Goal: Task Accomplishment & Management: Manage account settings

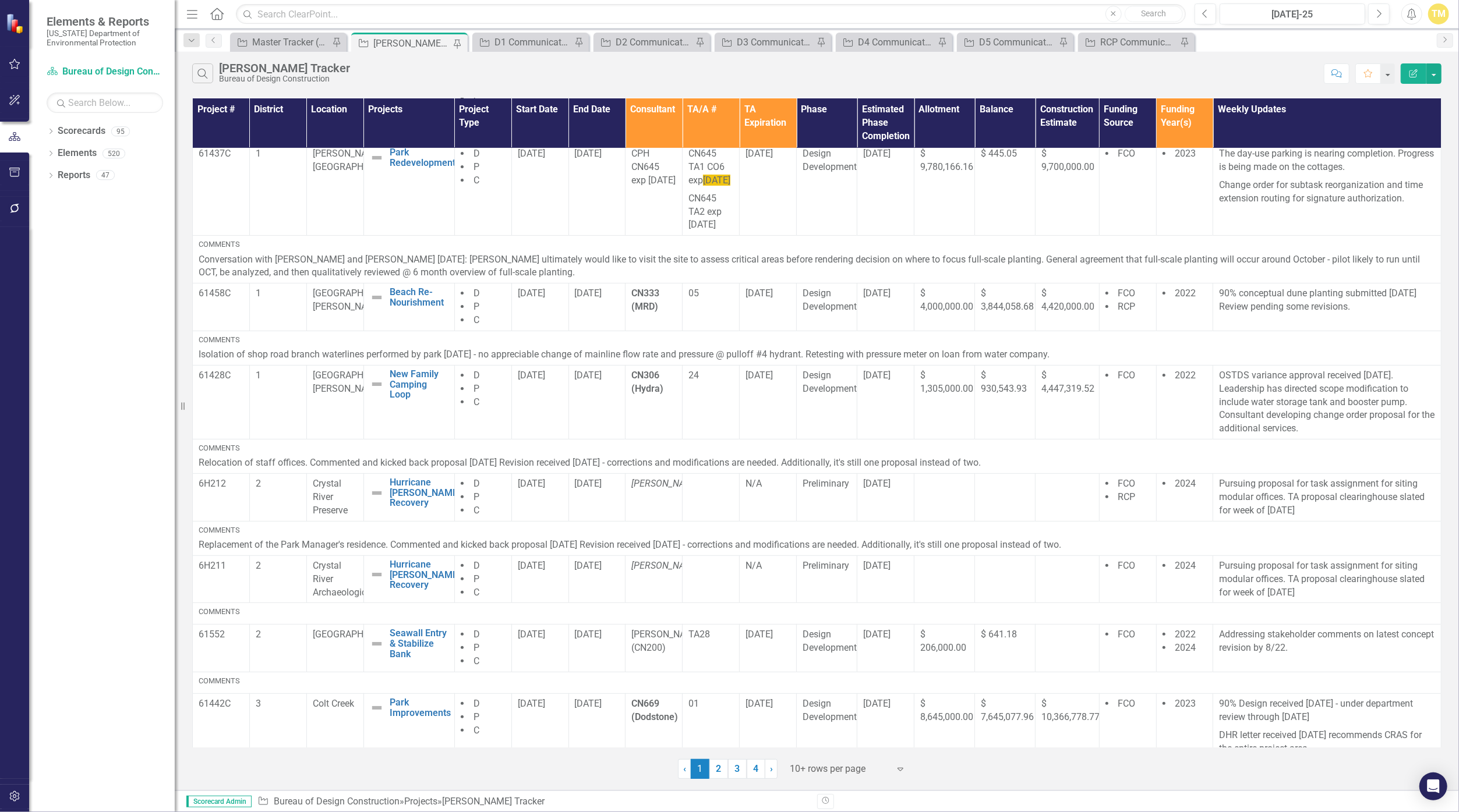
scroll to position [321, 0]
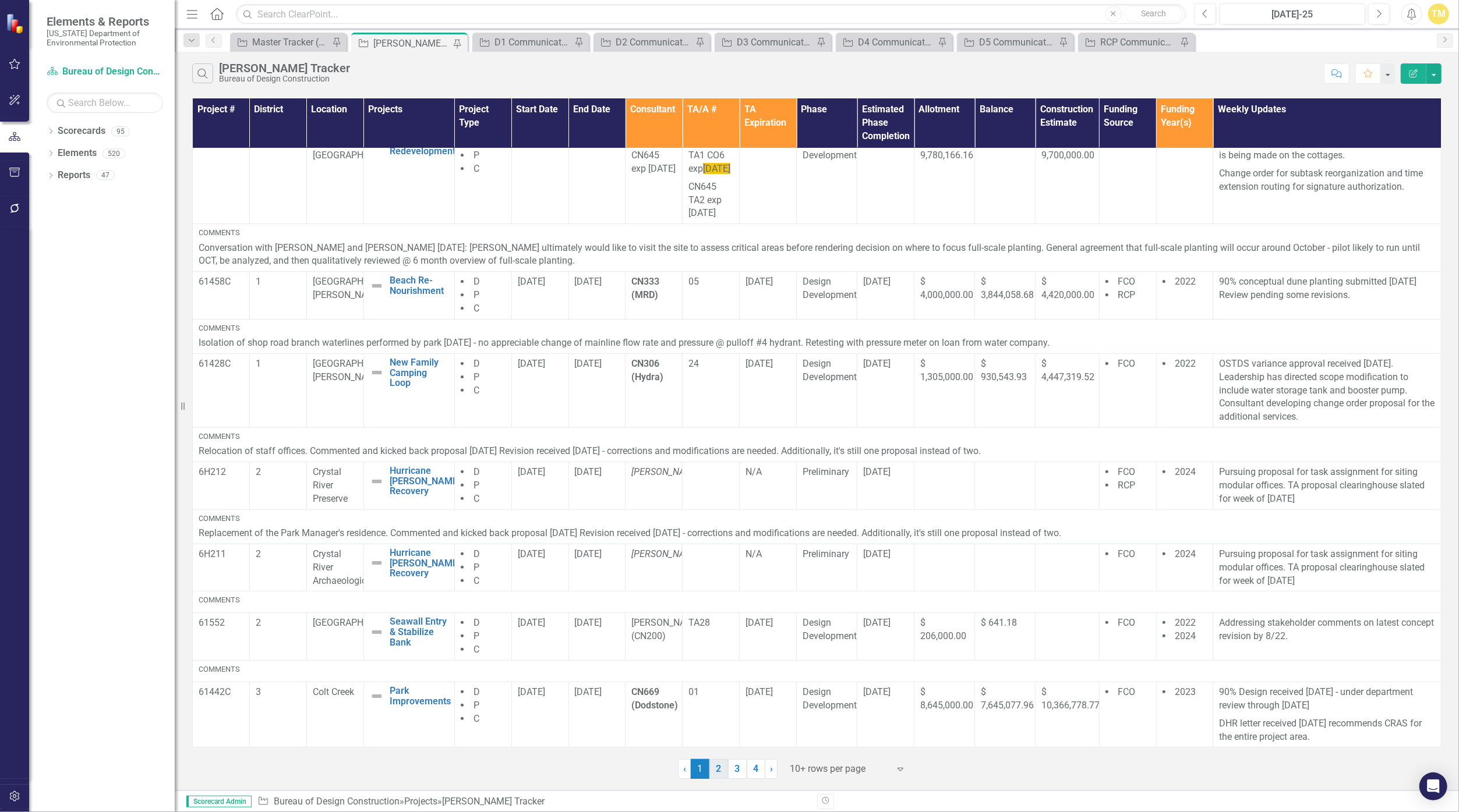
click at [714, 770] on link "2" at bounding box center [718, 769] width 19 height 20
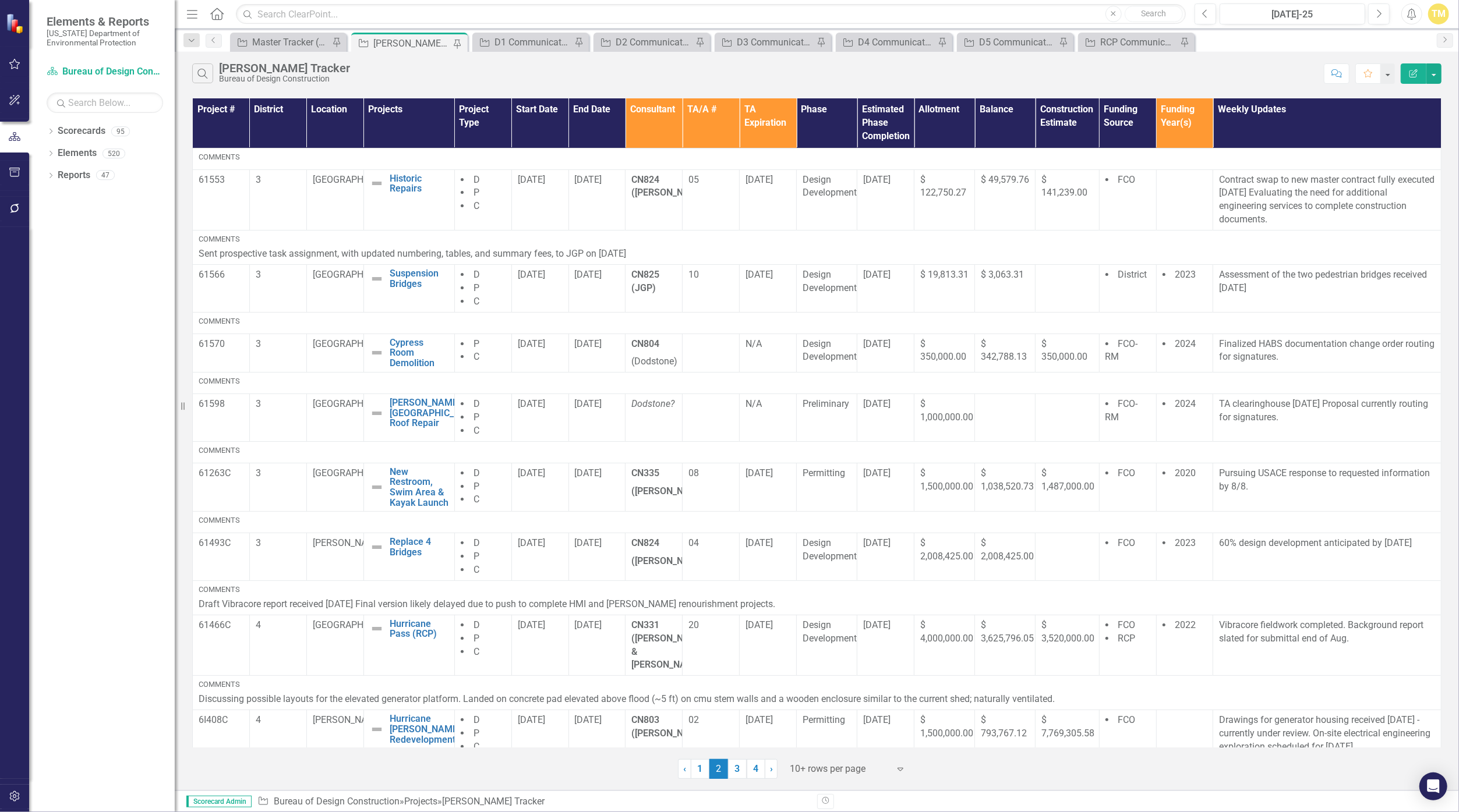
scroll to position [180, 0]
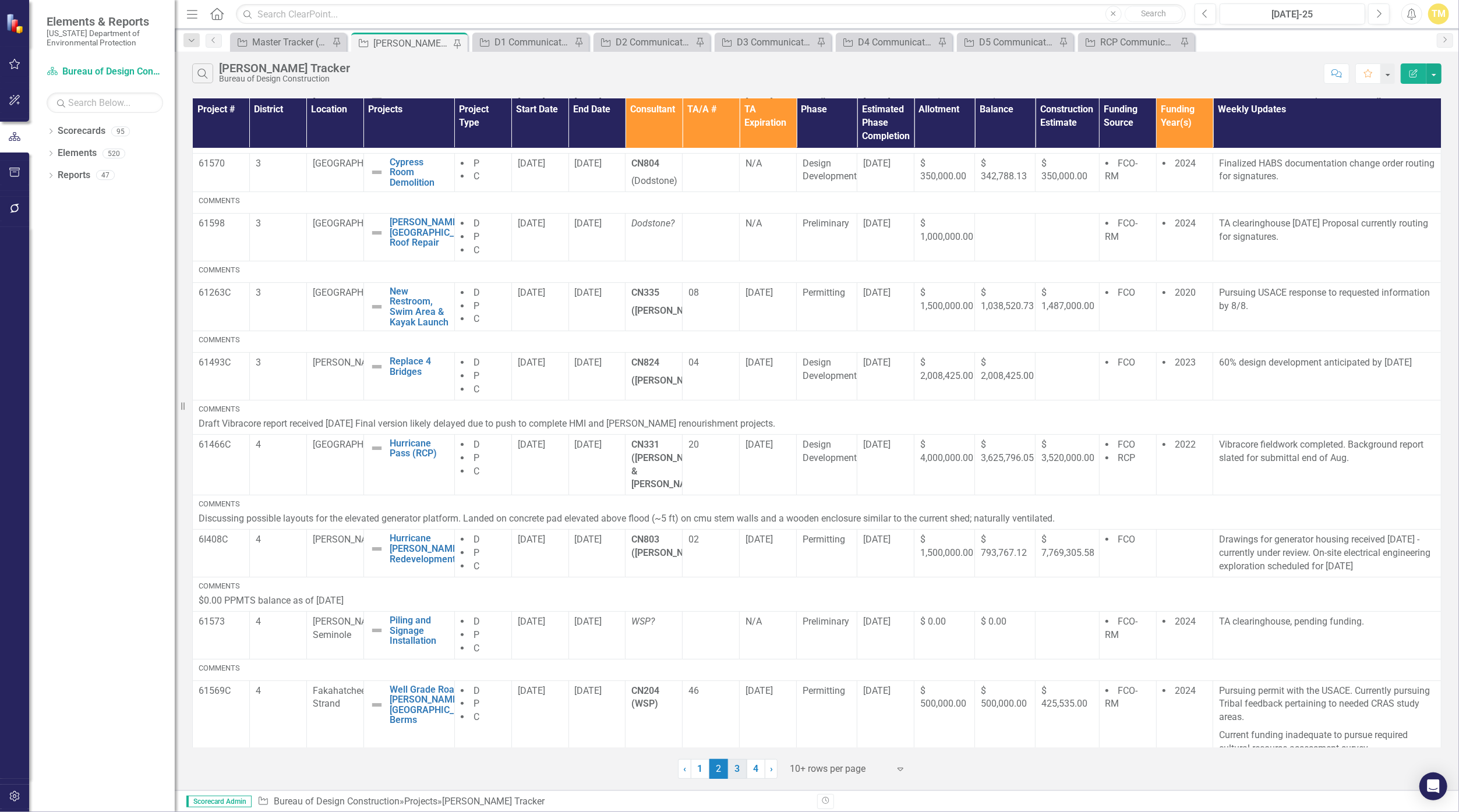
click at [734, 761] on link "3" at bounding box center [737, 769] width 19 height 20
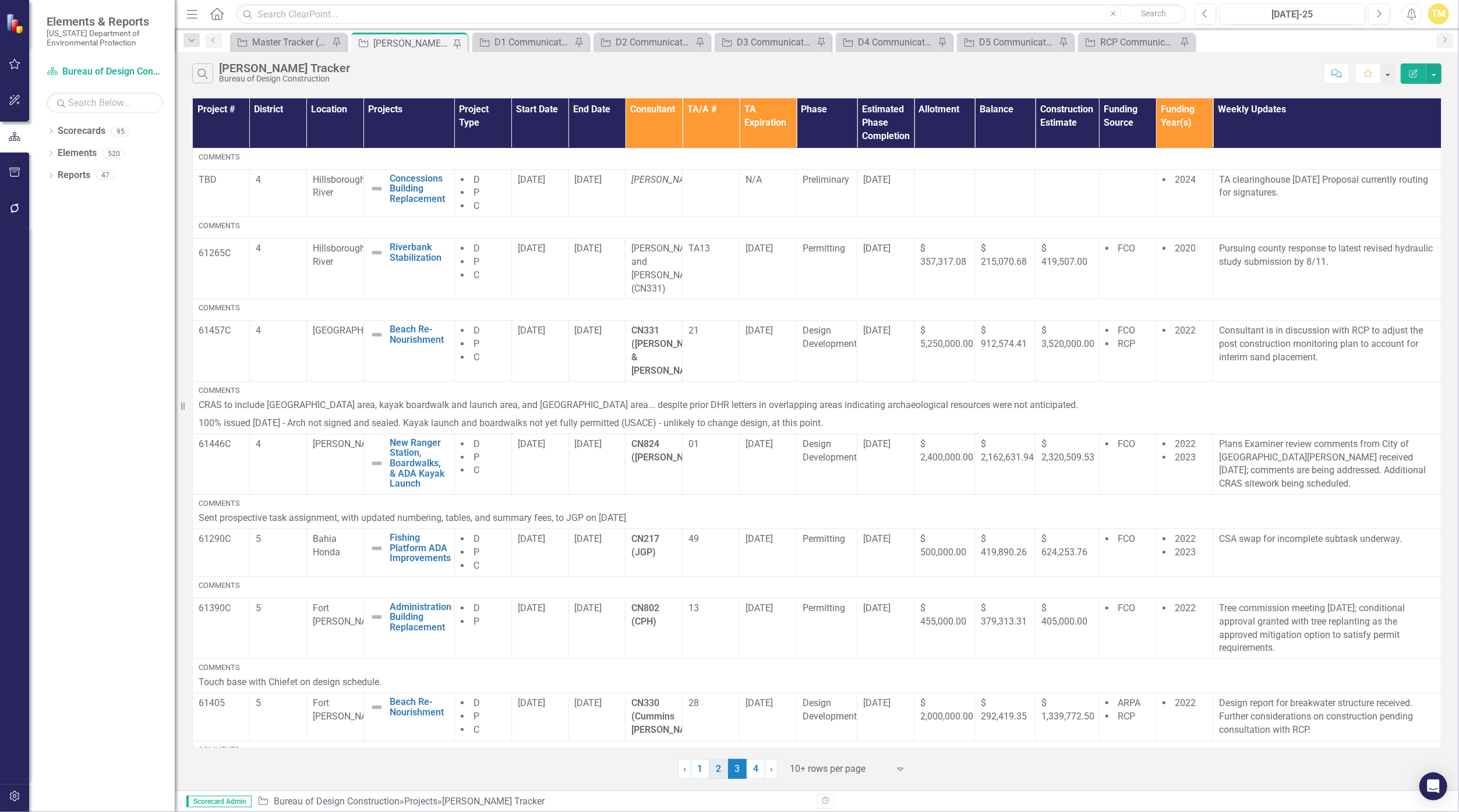
click at [716, 770] on link "2" at bounding box center [718, 769] width 19 height 20
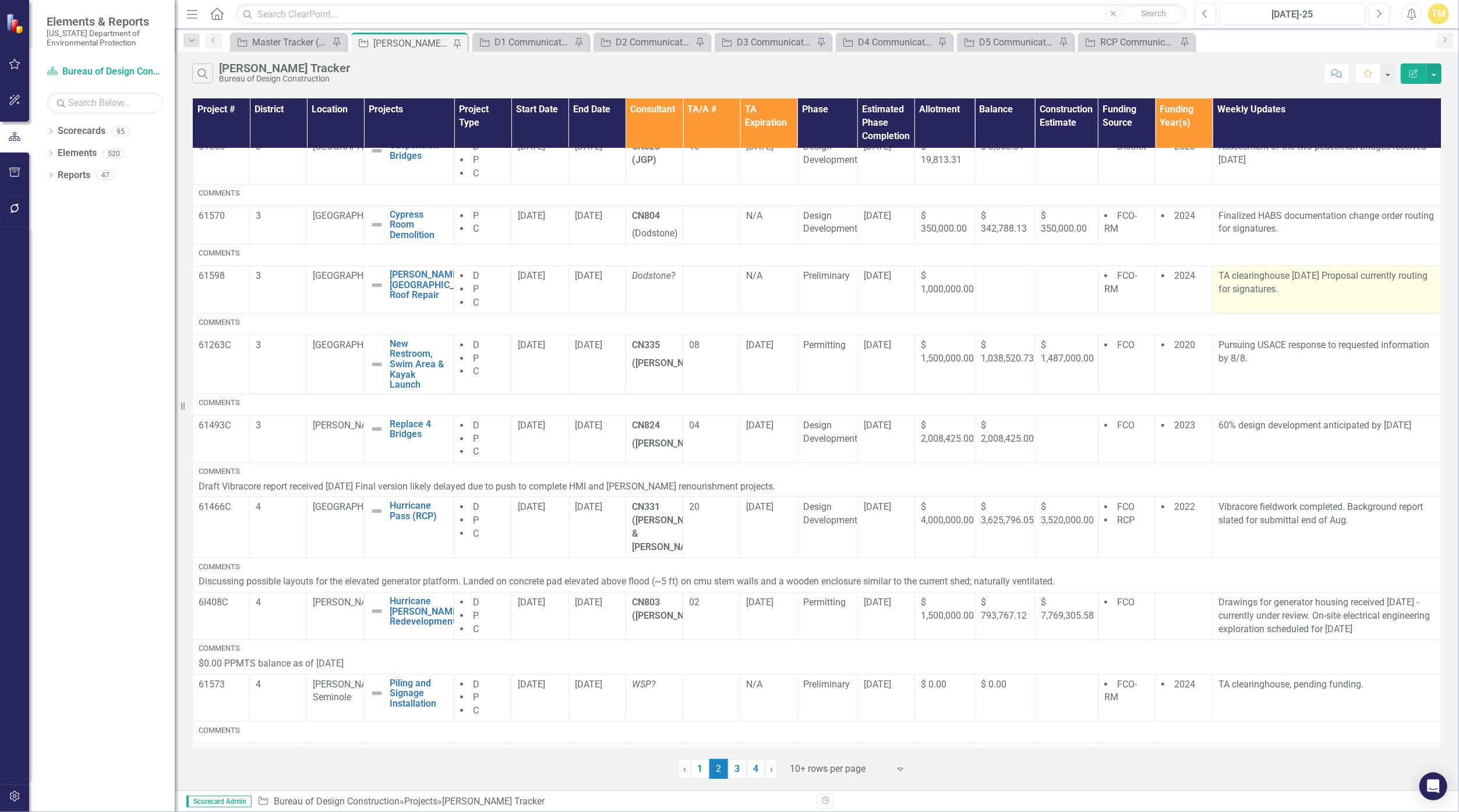
scroll to position [191, 0]
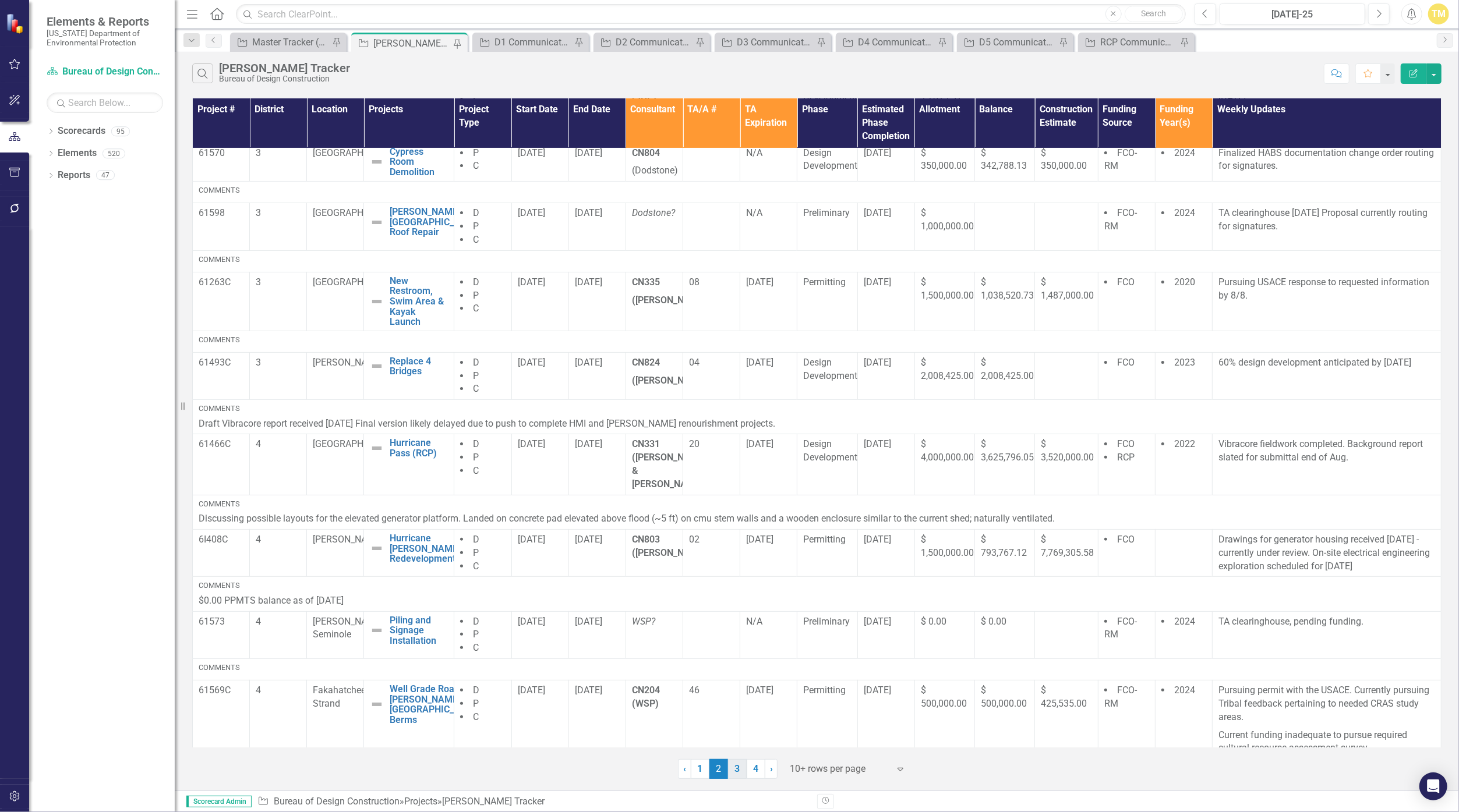
click at [732, 768] on link "3" at bounding box center [737, 769] width 19 height 20
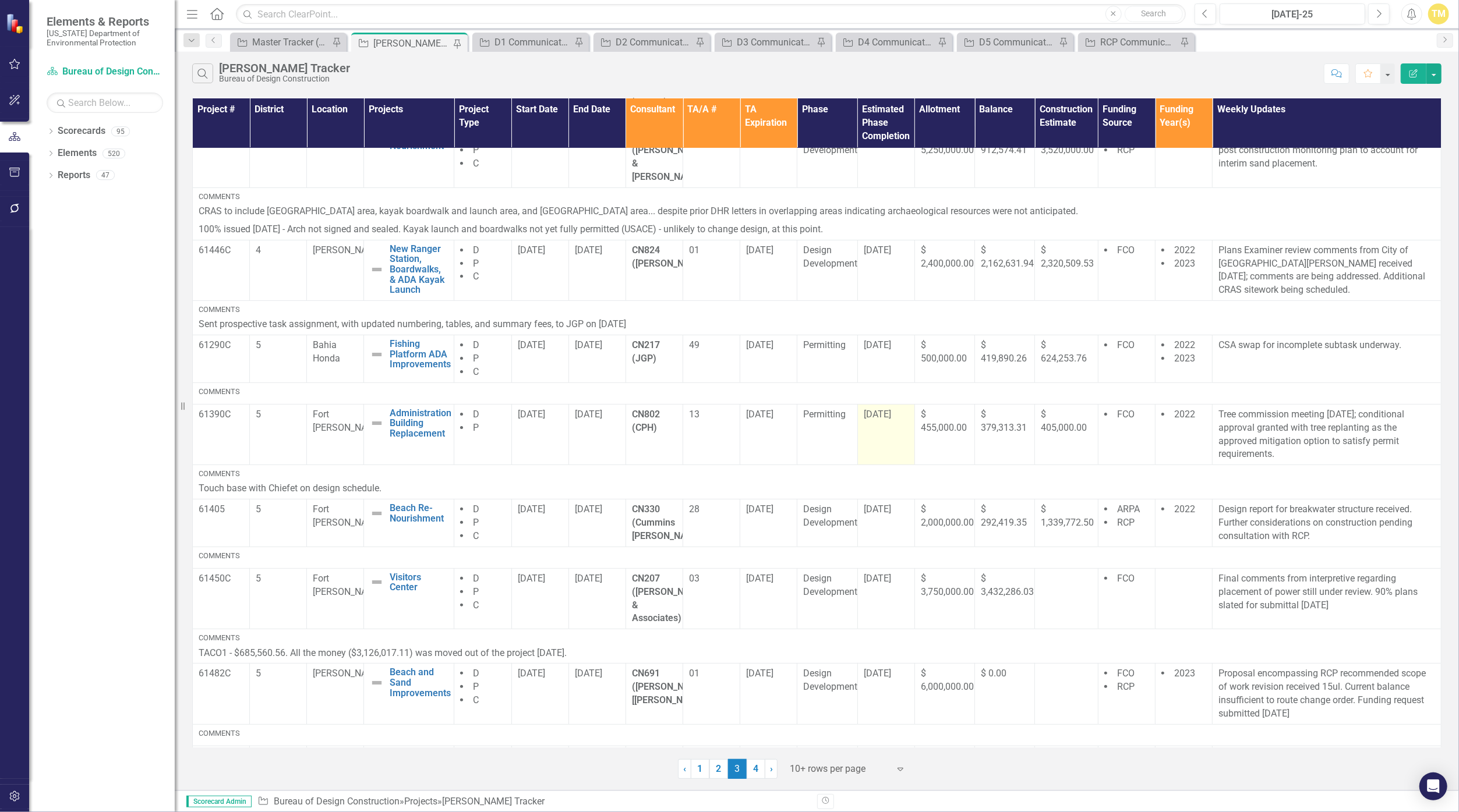
scroll to position [0, 0]
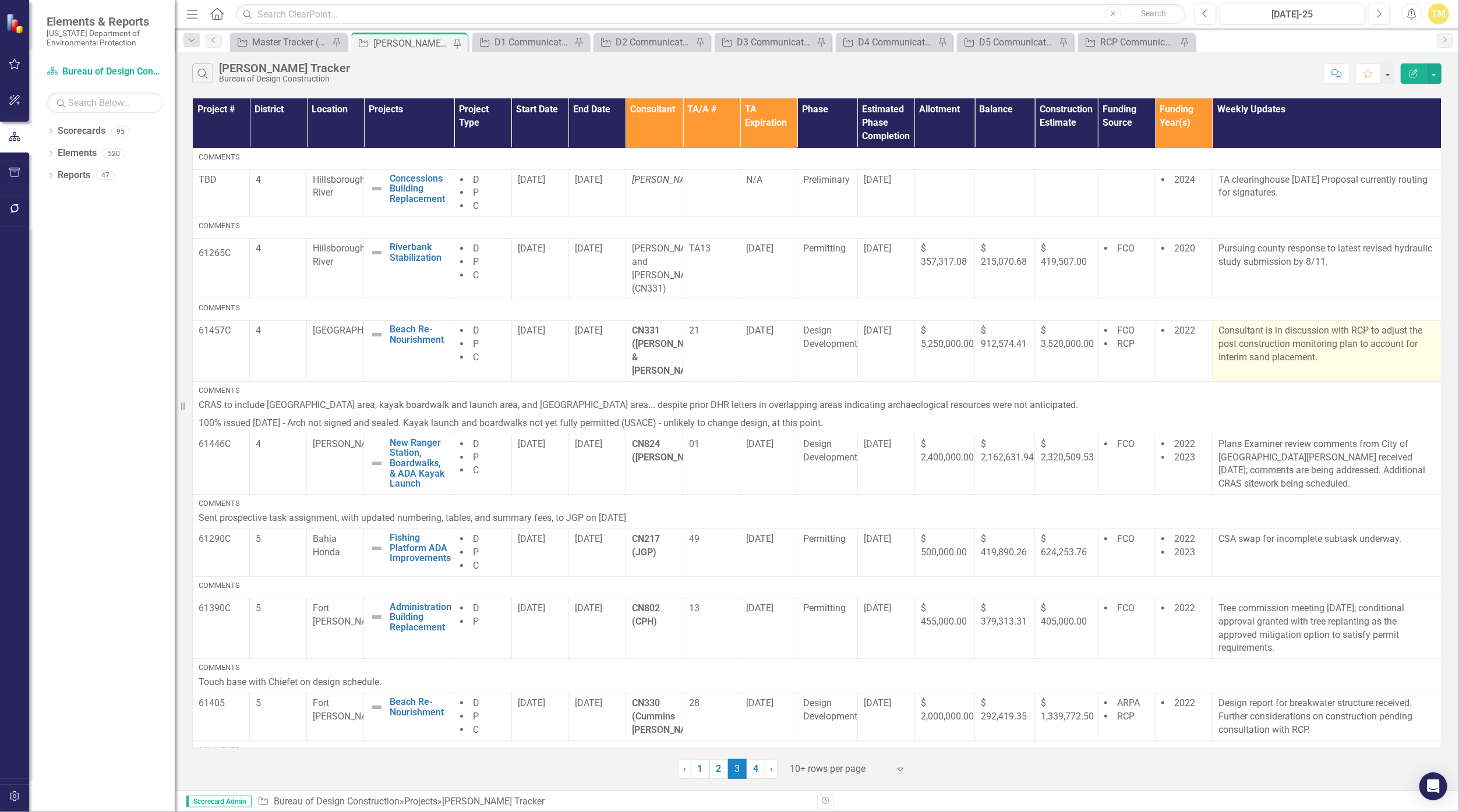
click at [1312, 324] on p "Consultant is in discussion with RCP to adjust the post construction monitoring…" at bounding box center [1327, 344] width 217 height 40
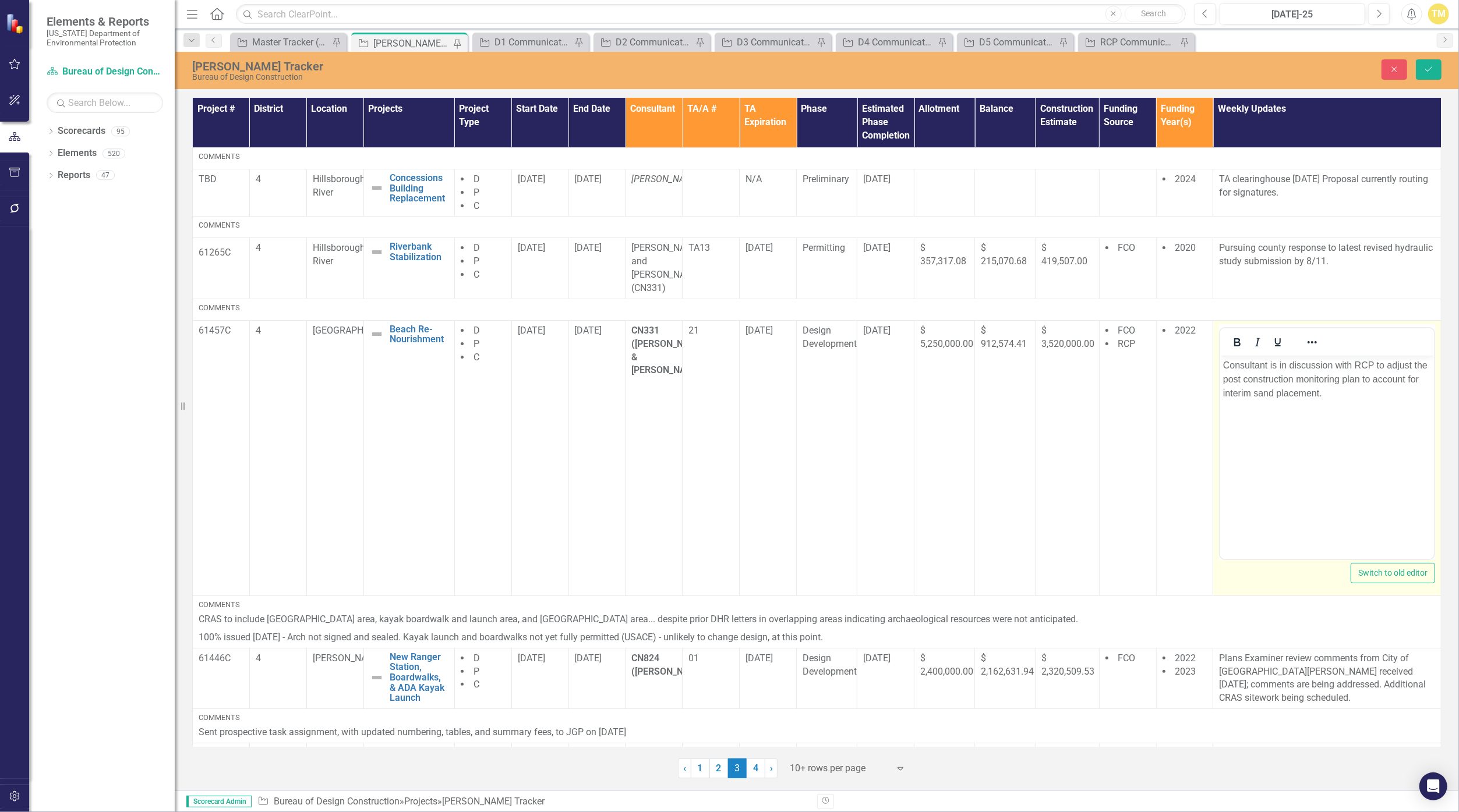
drag, startPoint x: 2532, startPoint y: 678, endPoint x: 1330, endPoint y: 399, distance: 1234.0
click at [1330, 399] on p "Consultant is in discussion with RCP to adjust the post construction monitoring…" at bounding box center [1327, 378] width 208 height 42
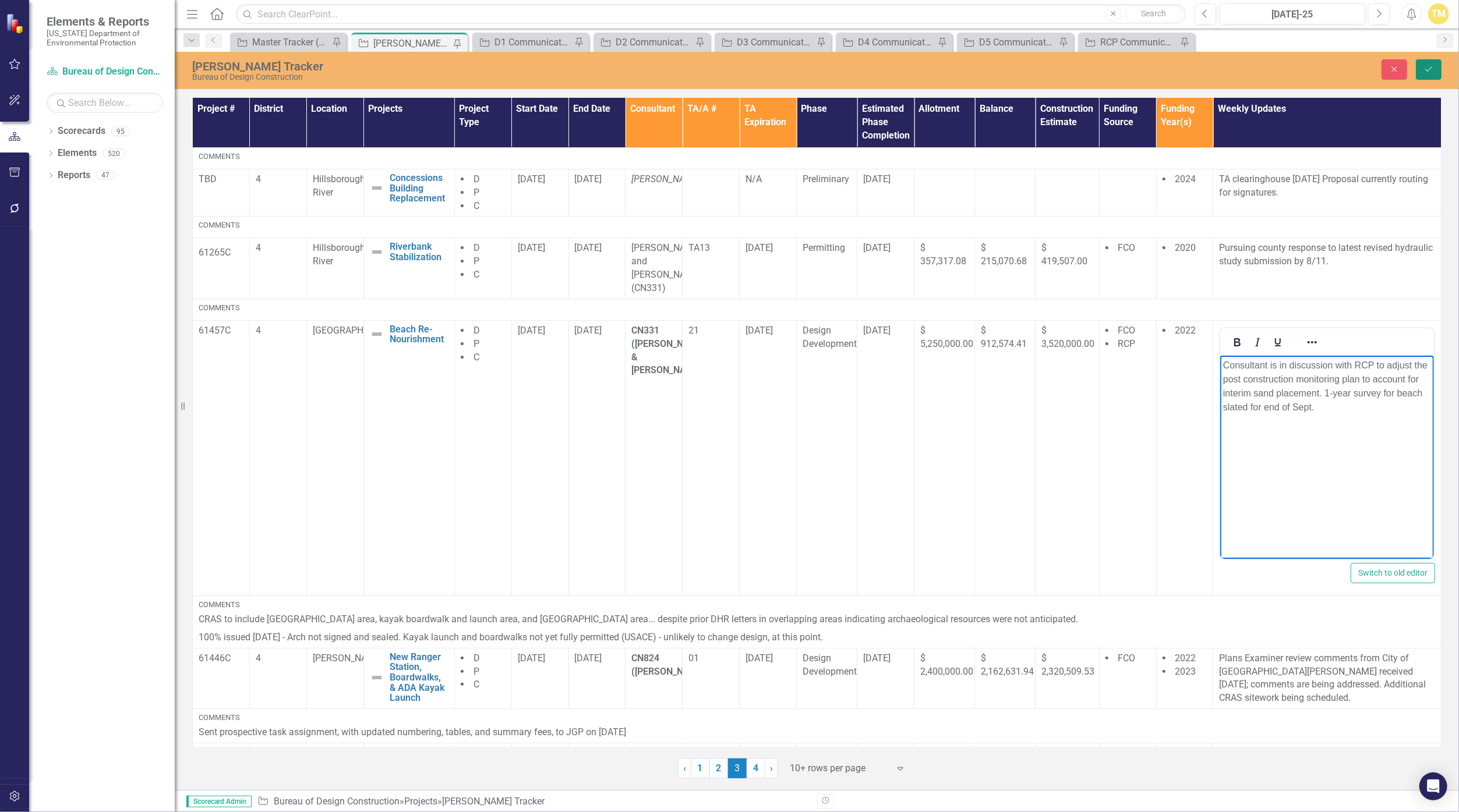
click at [1431, 75] on button "Save" at bounding box center [1429, 69] width 26 height 21
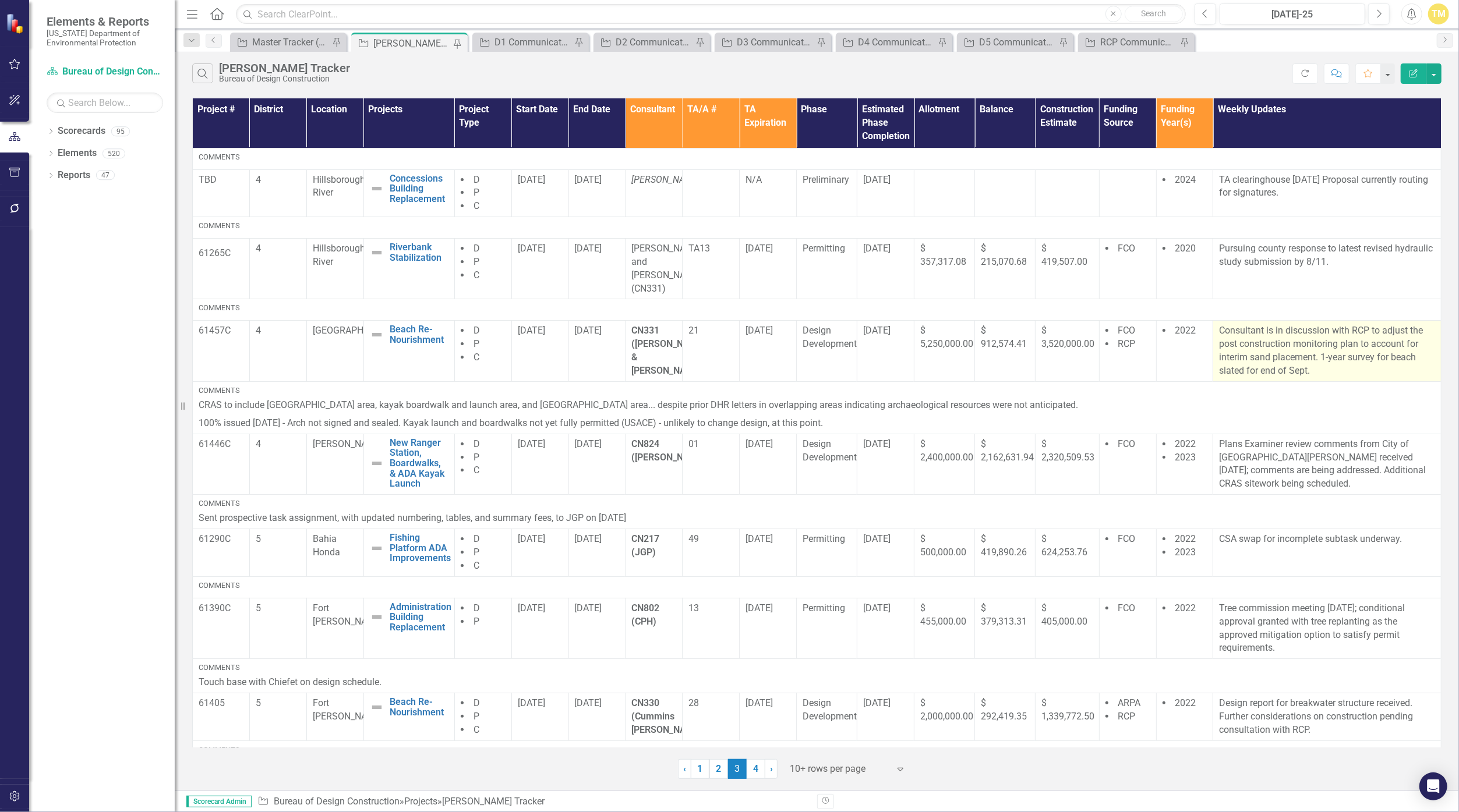
click at [1302, 352] on p "Consultant is in discussion with RCP to adjust the post construction monitoring…" at bounding box center [1326, 350] width 216 height 53
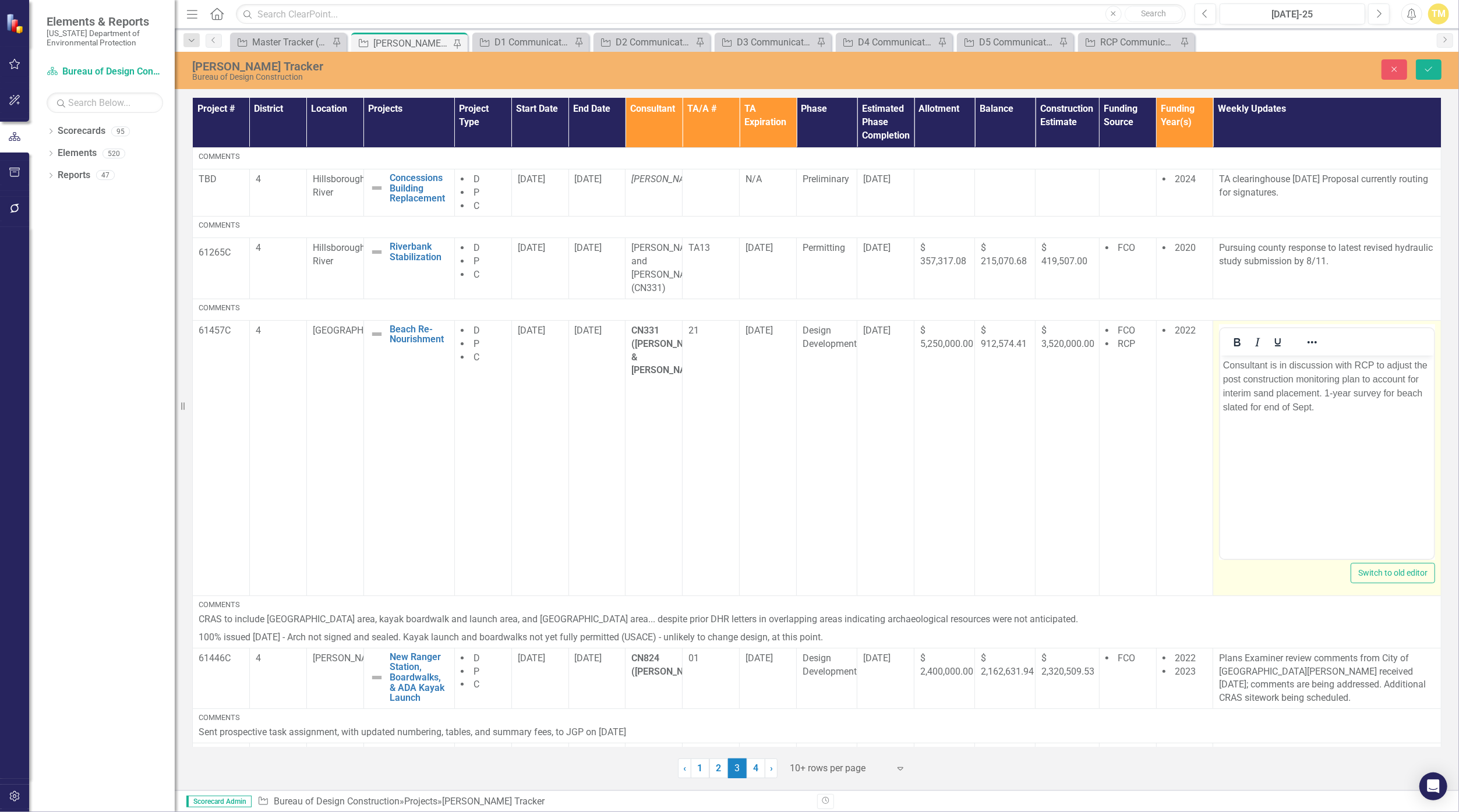
drag, startPoint x: 2523, startPoint y: 707, endPoint x: 1234, endPoint y: 402, distance: 1324.6
click at [1234, 402] on p "Consultant is in discussion with RCP to adjust the post construction monitoring…" at bounding box center [1327, 385] width 208 height 56
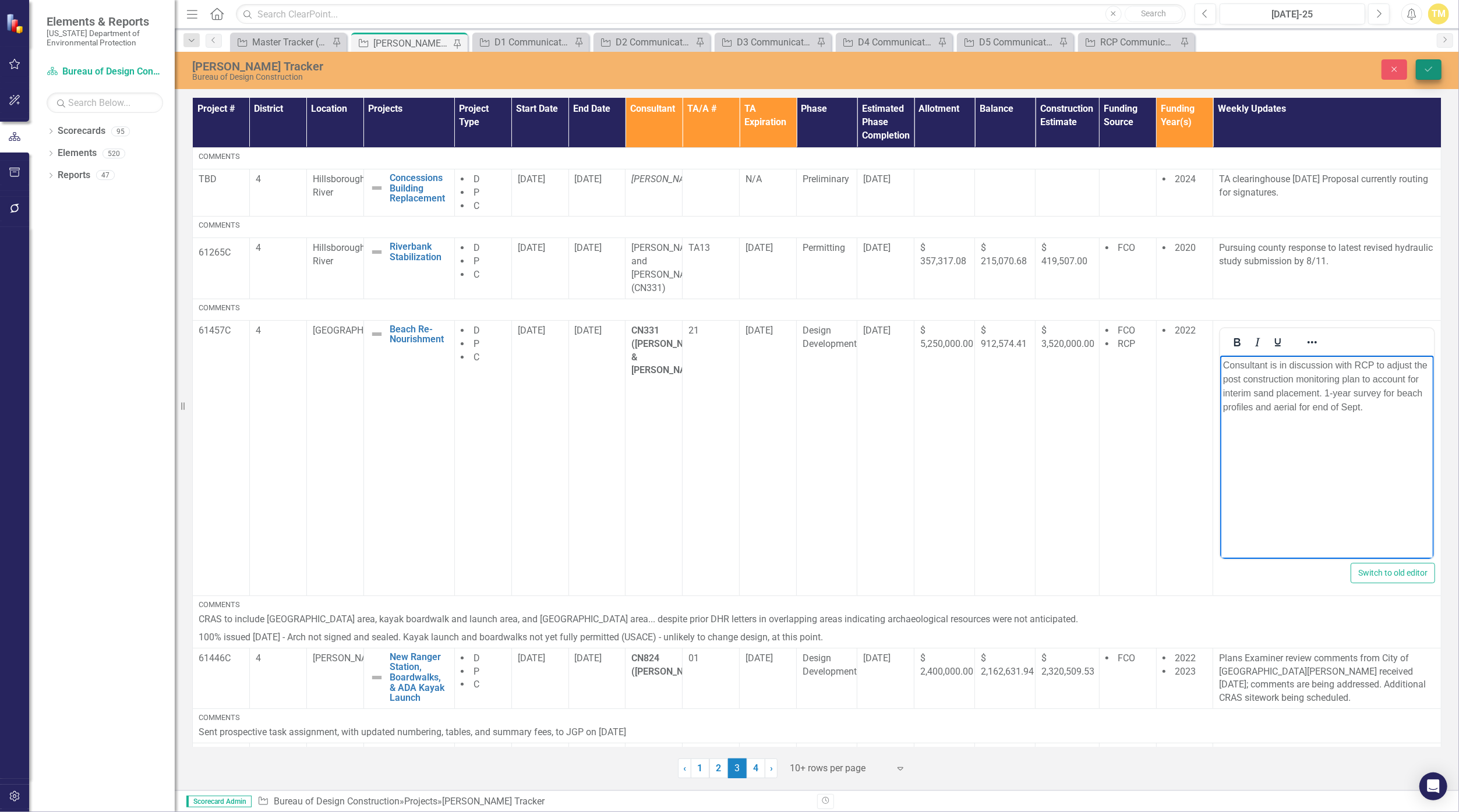
click at [1428, 75] on button "Save" at bounding box center [1429, 69] width 26 height 21
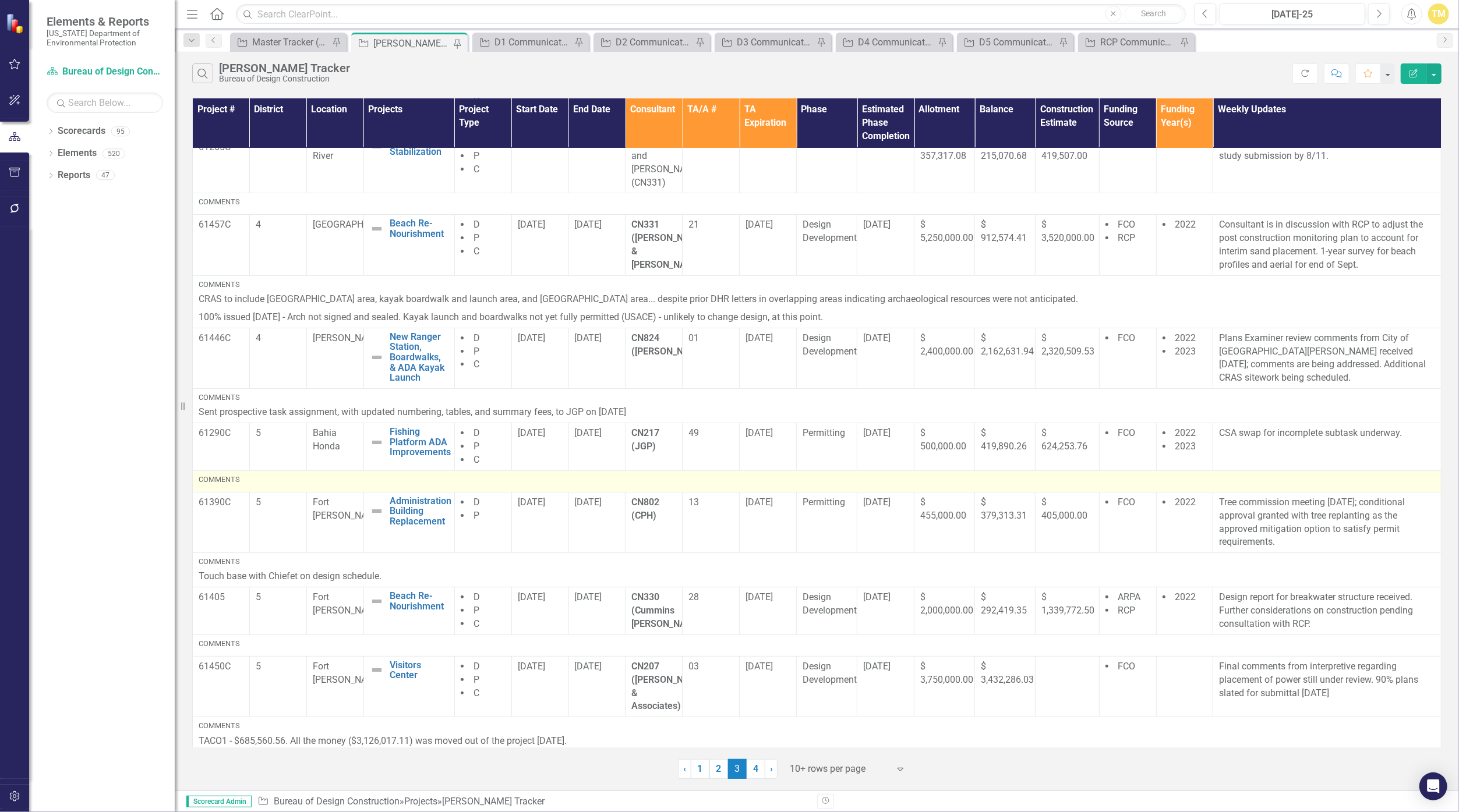
scroll to position [211, 0]
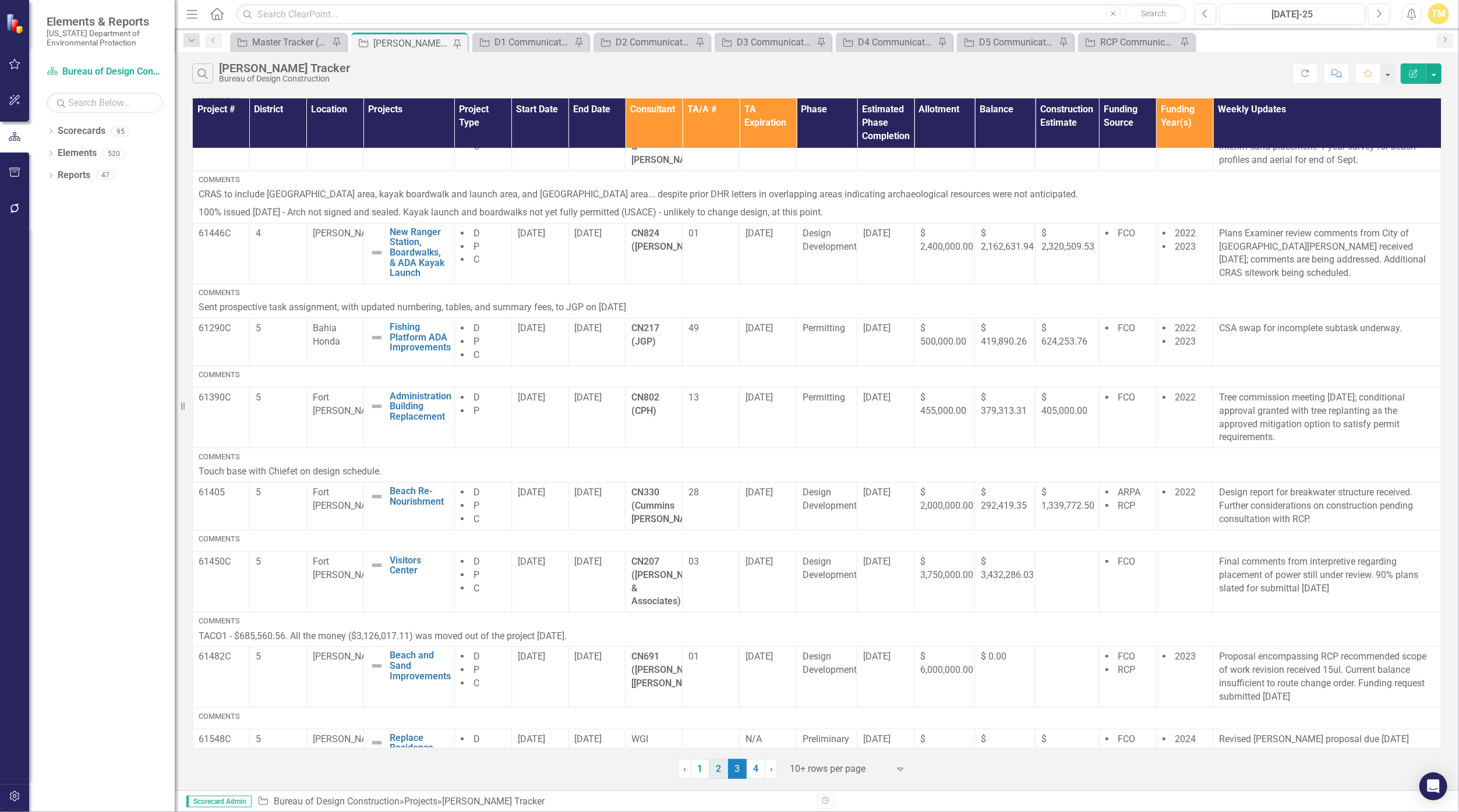
click at [723, 771] on link "2" at bounding box center [718, 769] width 19 height 20
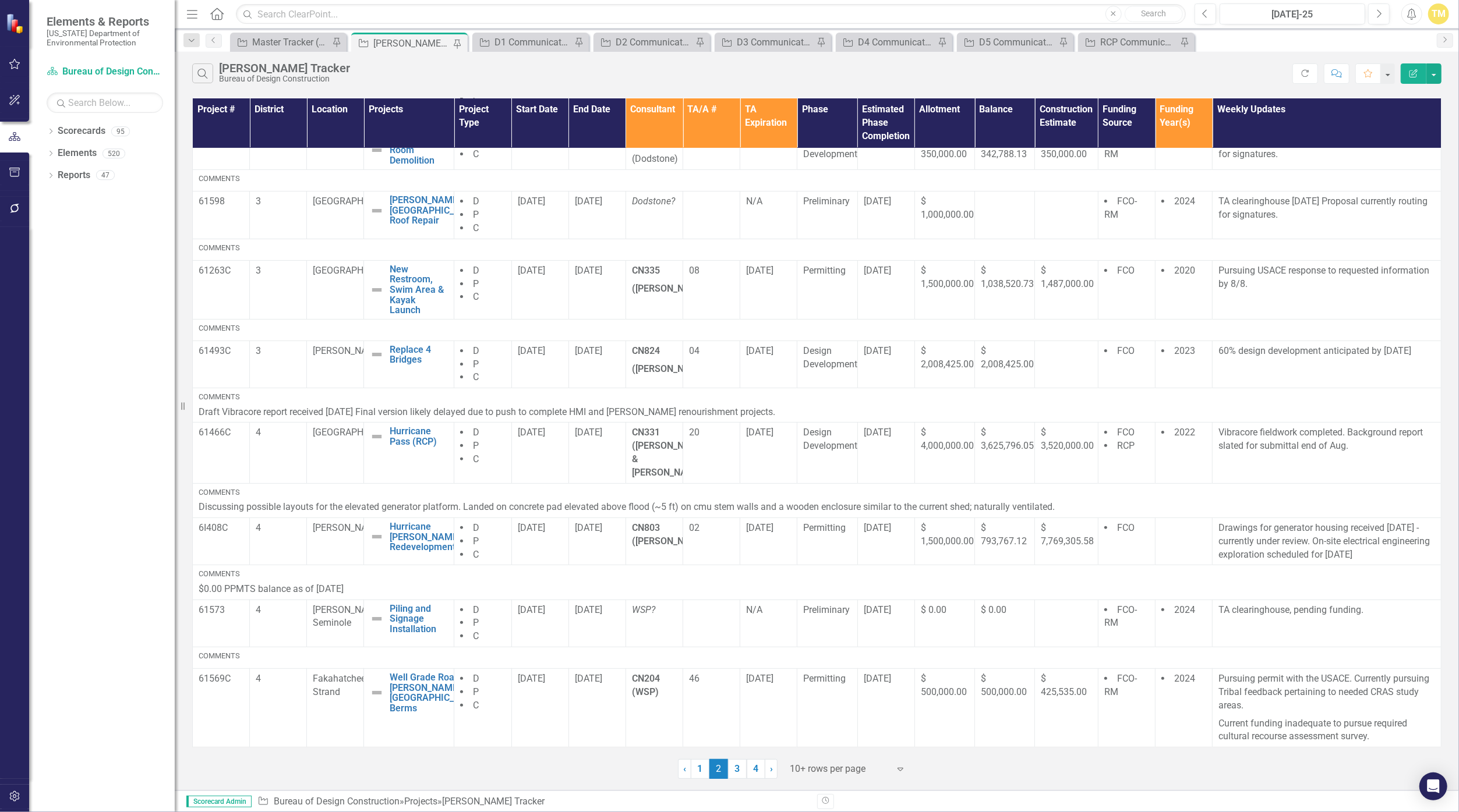
scroll to position [0, 0]
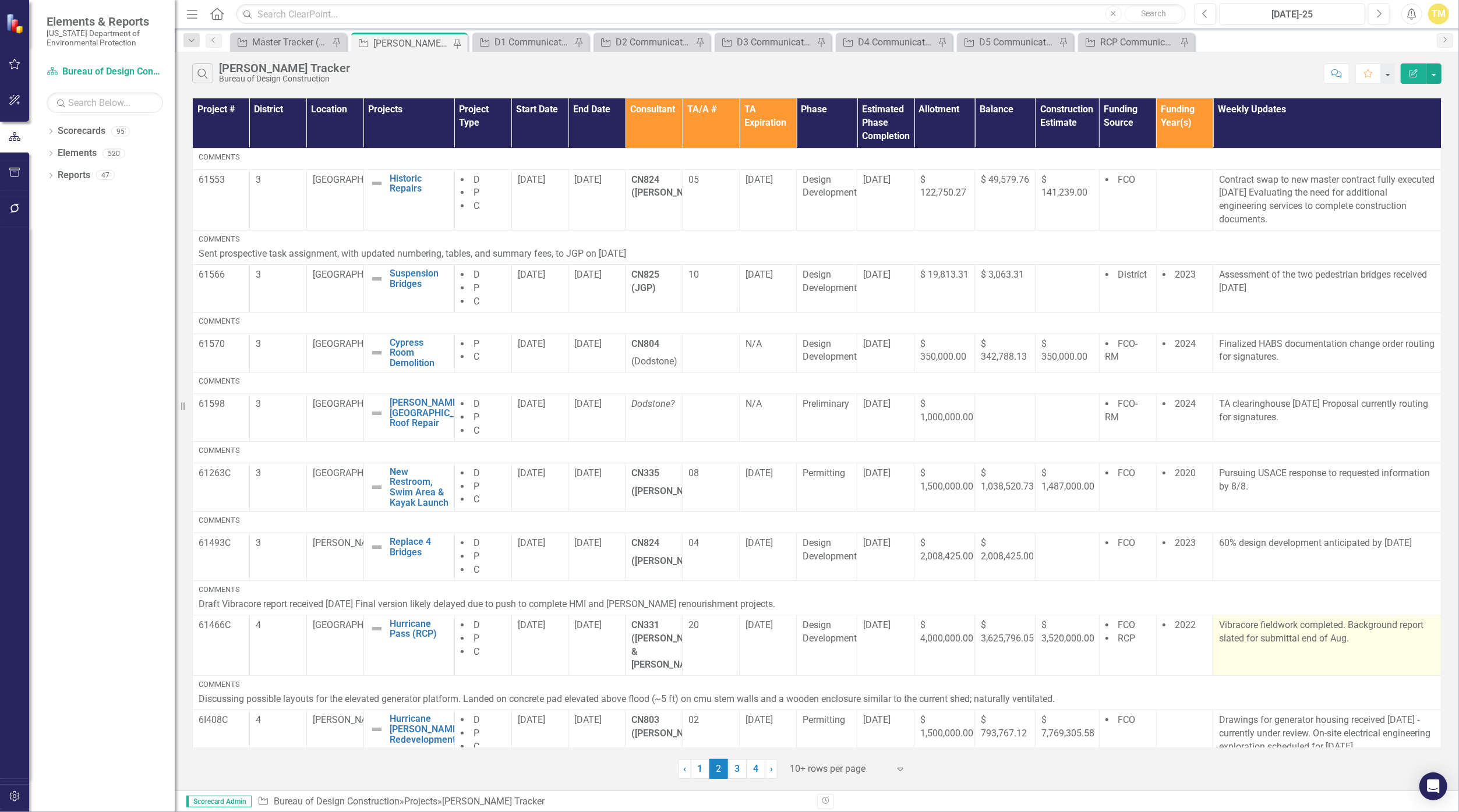
click at [1337, 642] on p "Vibracore fieldwork completed. Background report slated for submittal end of Au…" at bounding box center [1326, 632] width 216 height 27
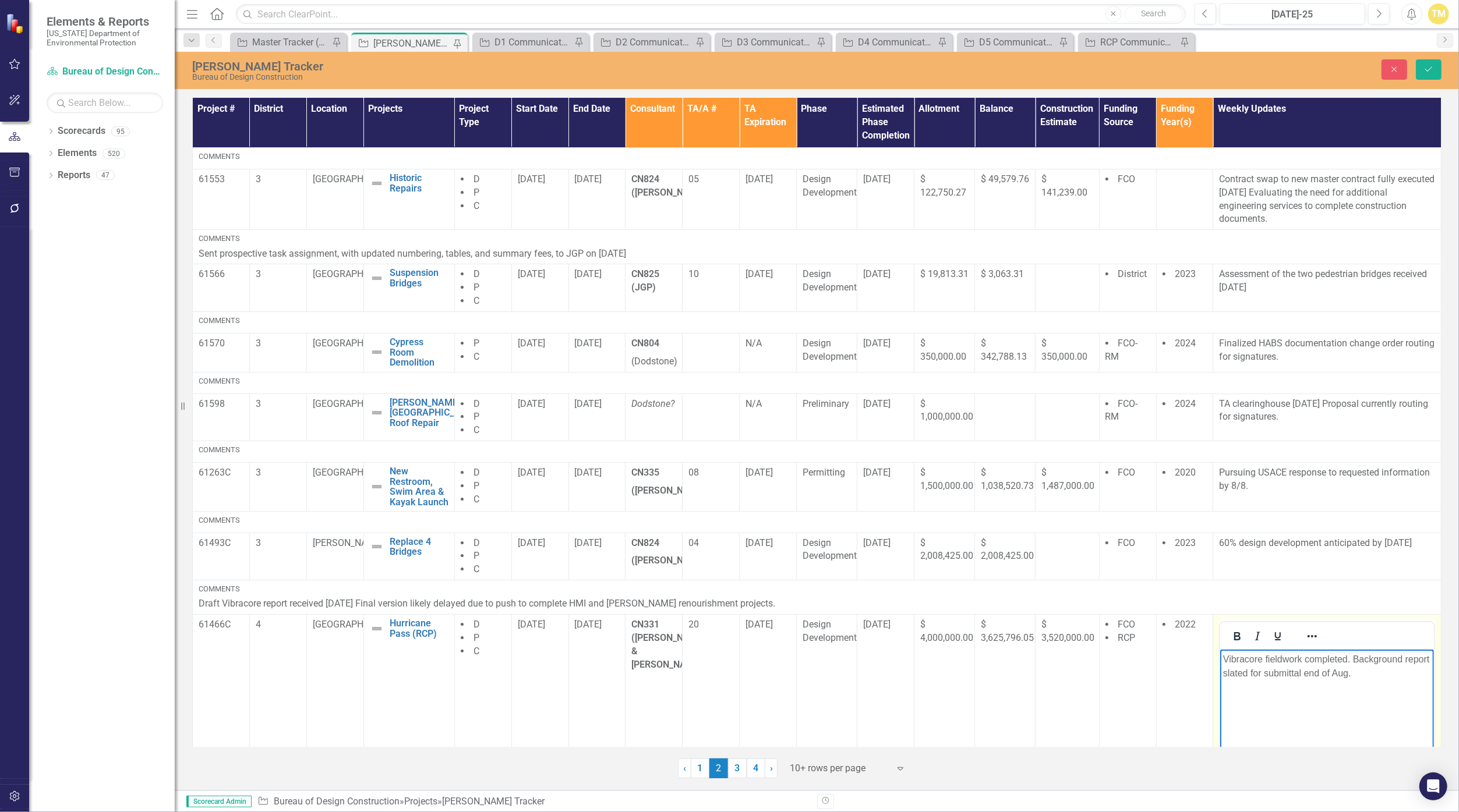
drag, startPoint x: 2558, startPoint y: 1291, endPoint x: 1349, endPoint y: 677, distance: 1356.0
click at [1349, 677] on p "Vibracore fieldwork completed. Background report slated for submittal end of Au…" at bounding box center [1327, 666] width 208 height 28
drag, startPoint x: 1350, startPoint y: 676, endPoint x: 1307, endPoint y: 676, distance: 43.0
click at [1307, 676] on p "Vibracore fieldwork completed. Background report slated for submittal end of Au…" at bounding box center [1327, 666] width 208 height 28
click at [1338, 675] on p "Vibracore fieldwork completed. Background report slated for submittal end of Au…" at bounding box center [1327, 666] width 208 height 28
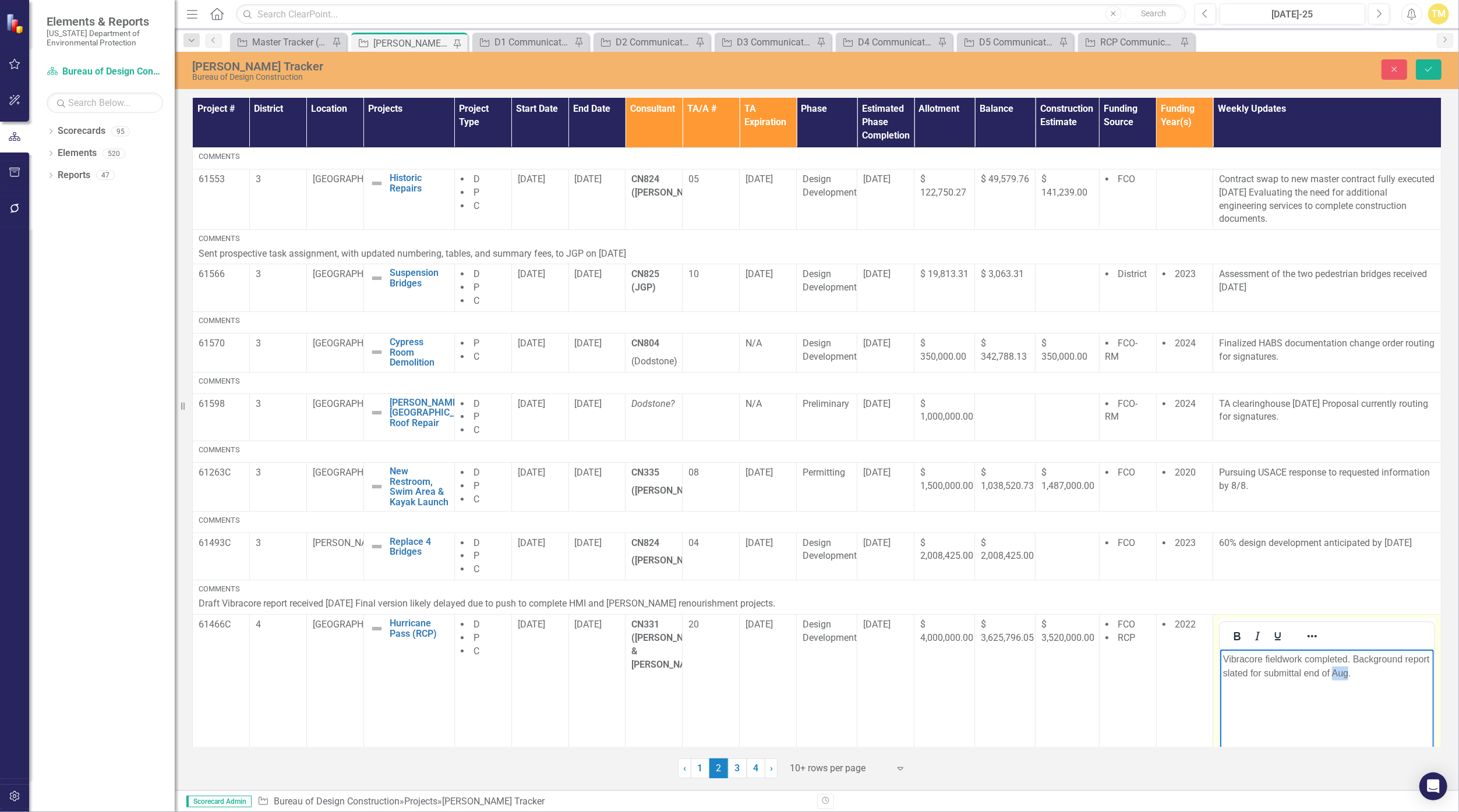
click at [1338, 675] on p "Vibracore fieldwork completed. Background report slated for submittal end of Au…" at bounding box center [1327, 666] width 208 height 28
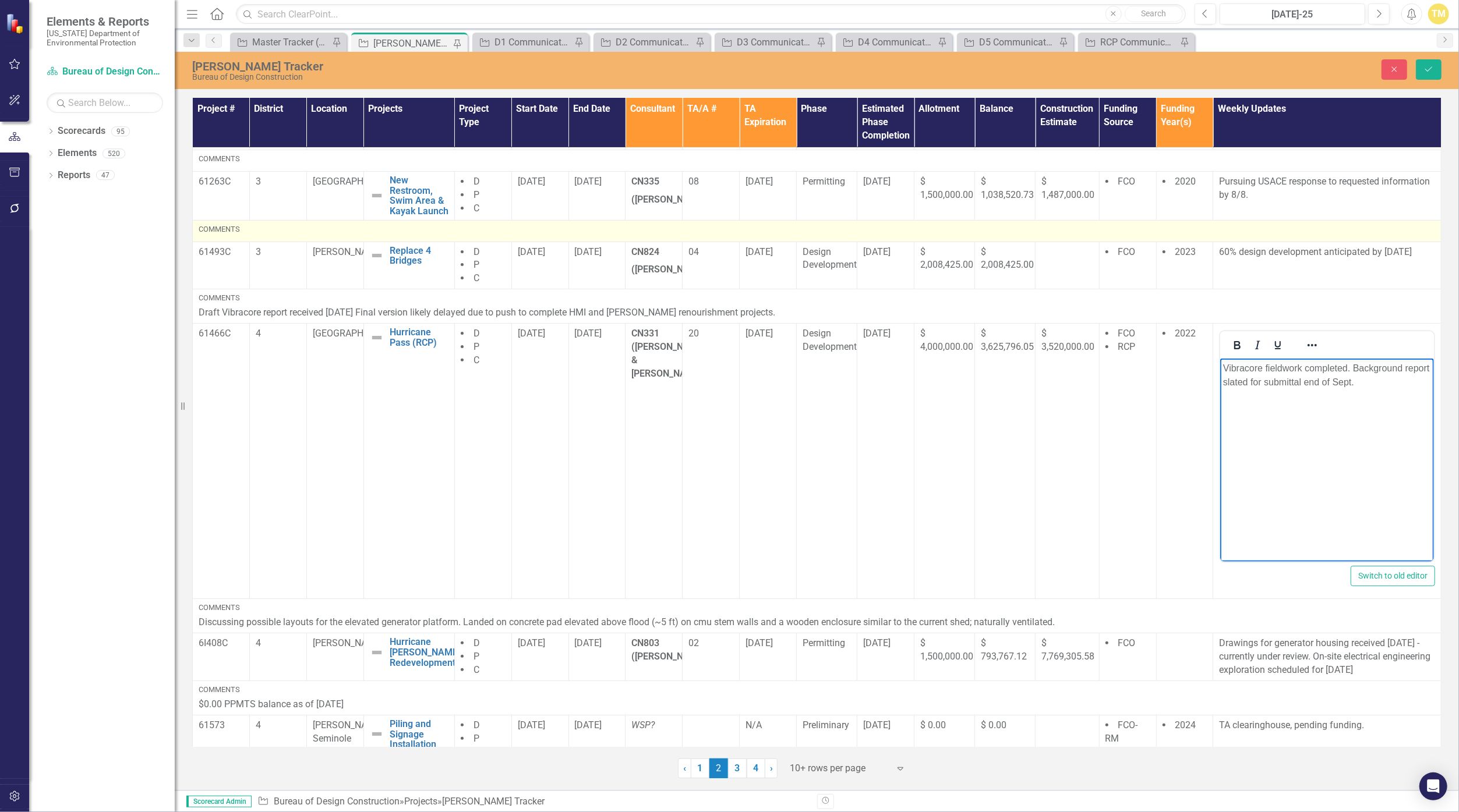
scroll to position [409, 0]
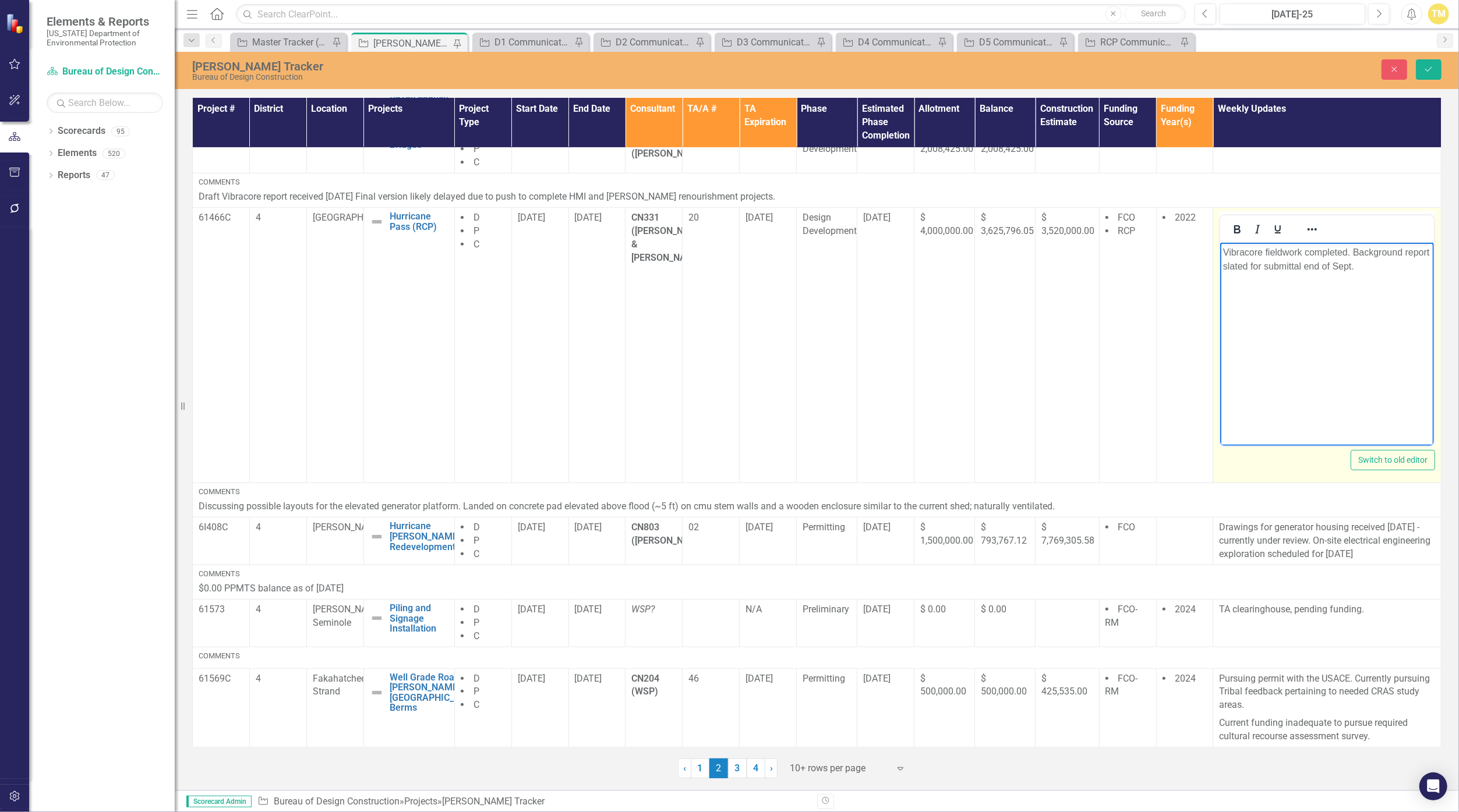
click at [1315, 271] on p "Vibracore fieldwork completed. Background report slated for submittal end of Se…" at bounding box center [1327, 259] width 208 height 28
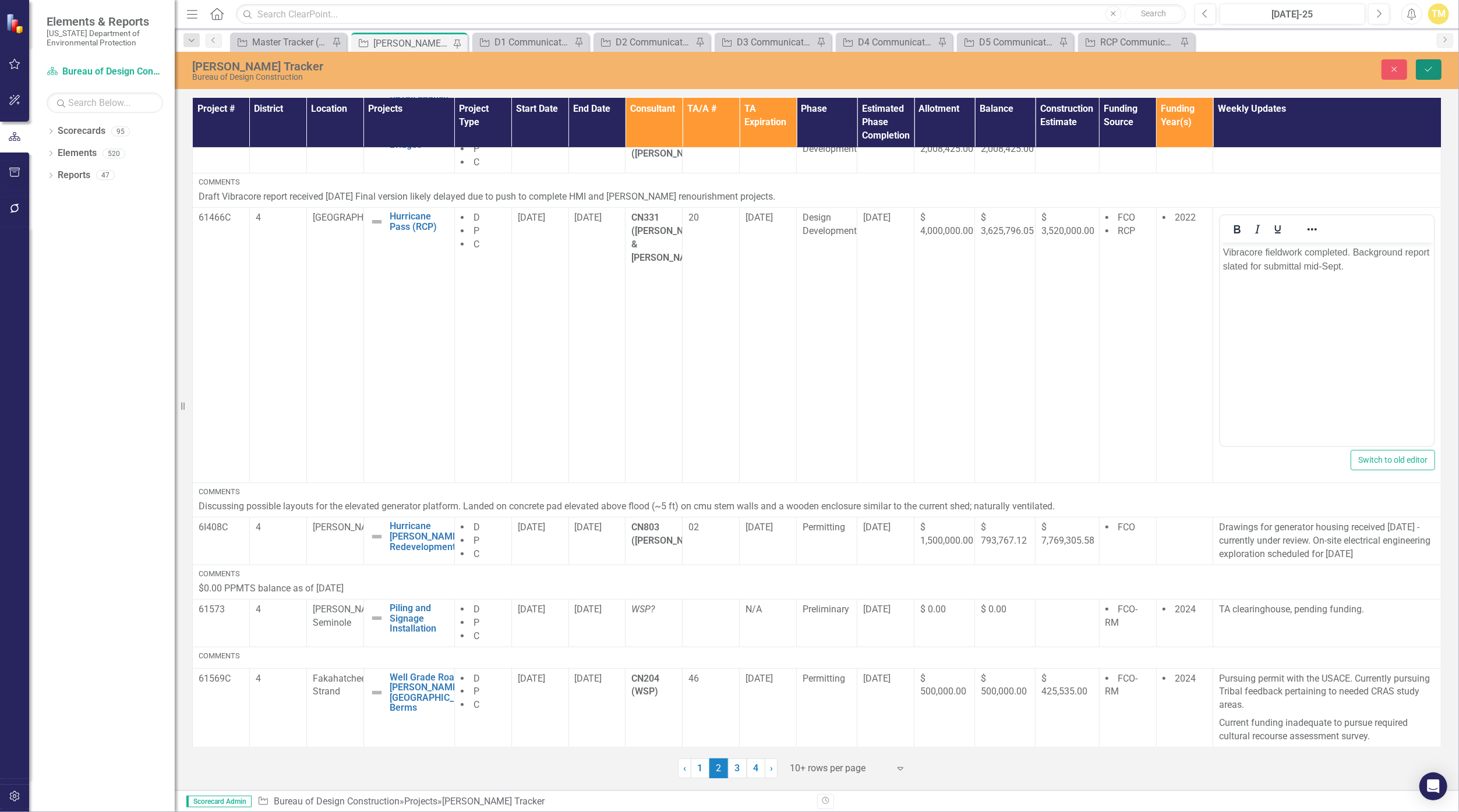
click at [1427, 71] on icon "Save" at bounding box center [1429, 69] width 11 height 8
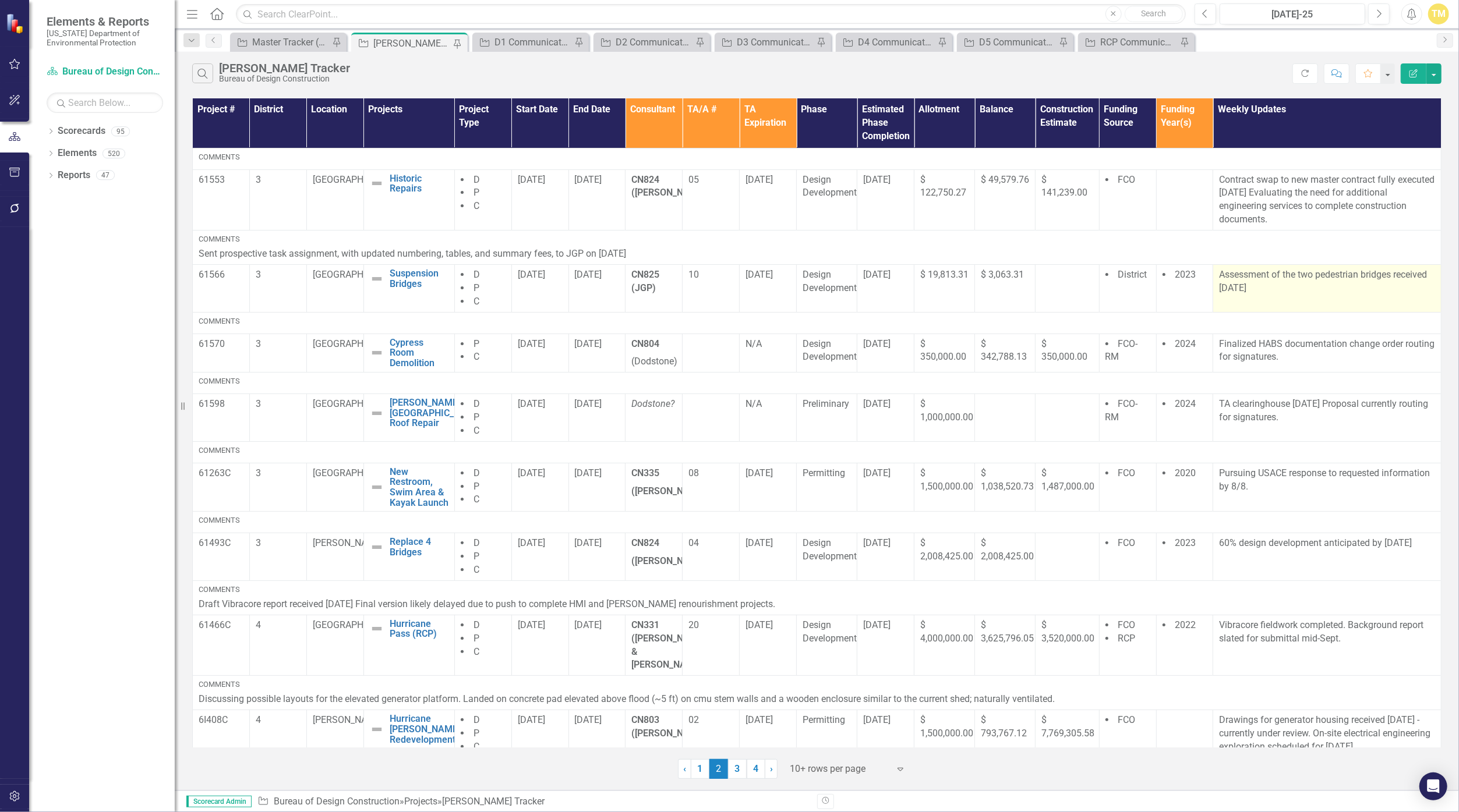
scroll to position [180, 0]
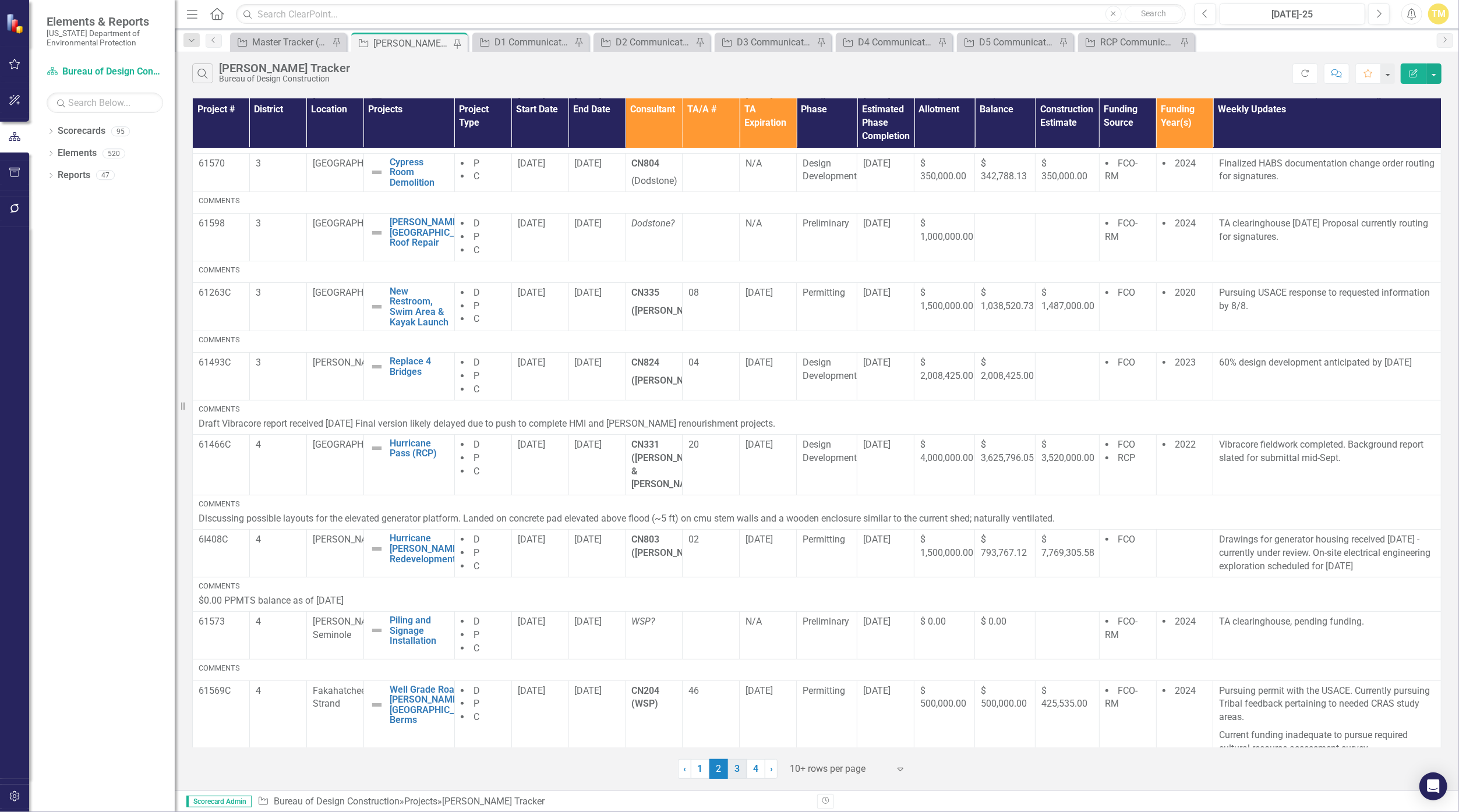
click at [738, 772] on link "3" at bounding box center [737, 769] width 19 height 20
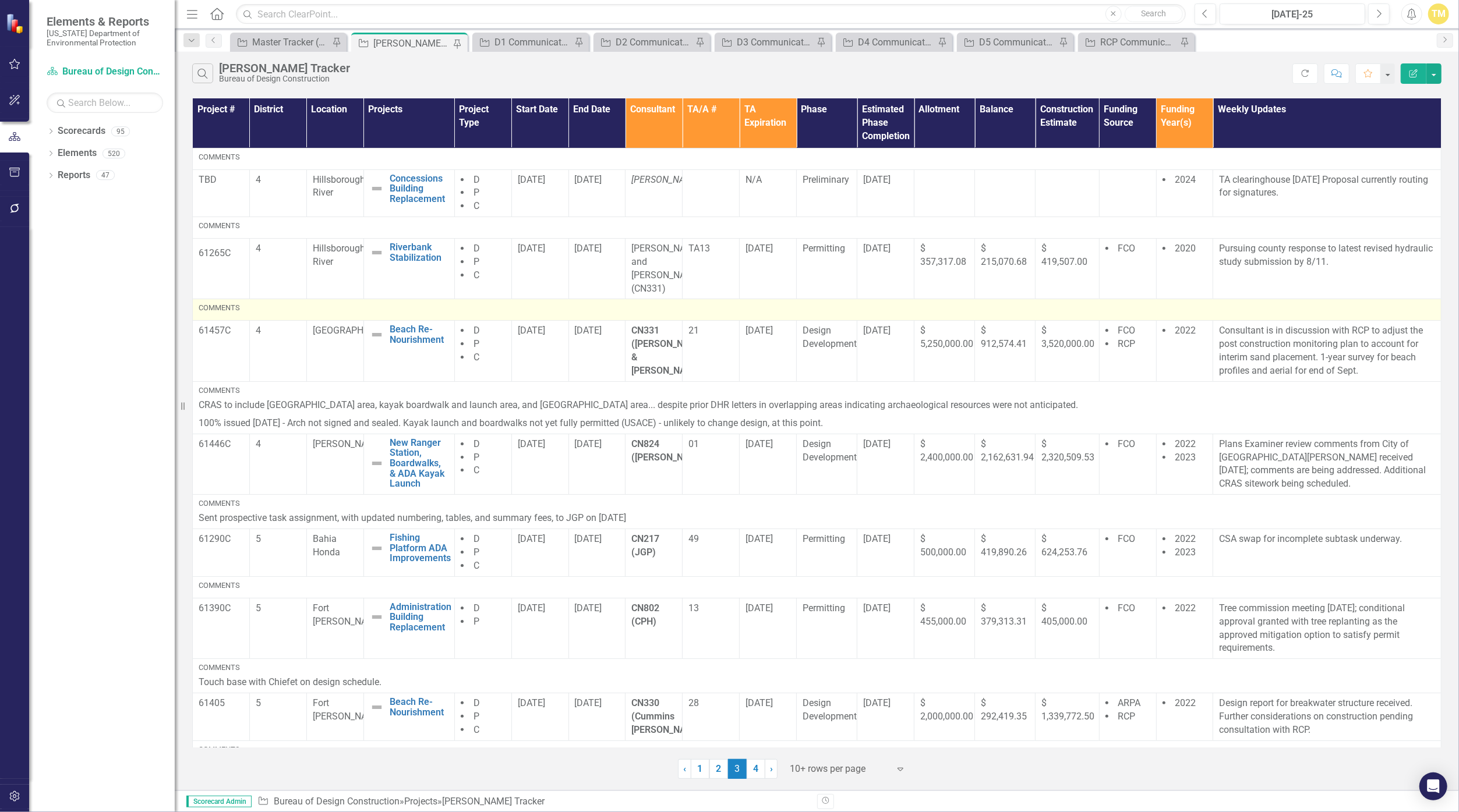
click at [497, 303] on div "Comments" at bounding box center [816, 308] width 1237 height 11
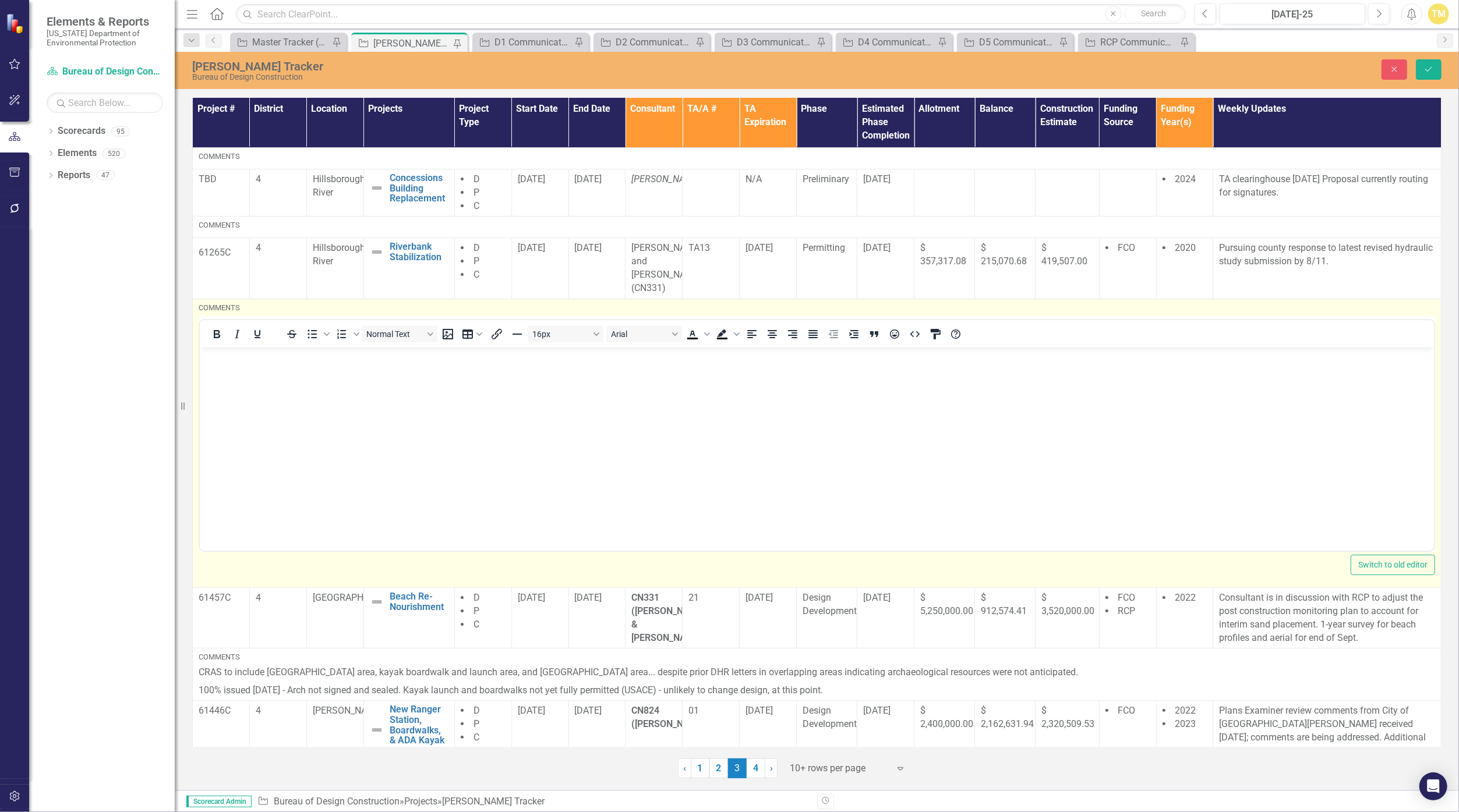
click at [436, 402] on body "Rich Text Area. Press ALT-0 for help." at bounding box center [816, 435] width 1234 height 175
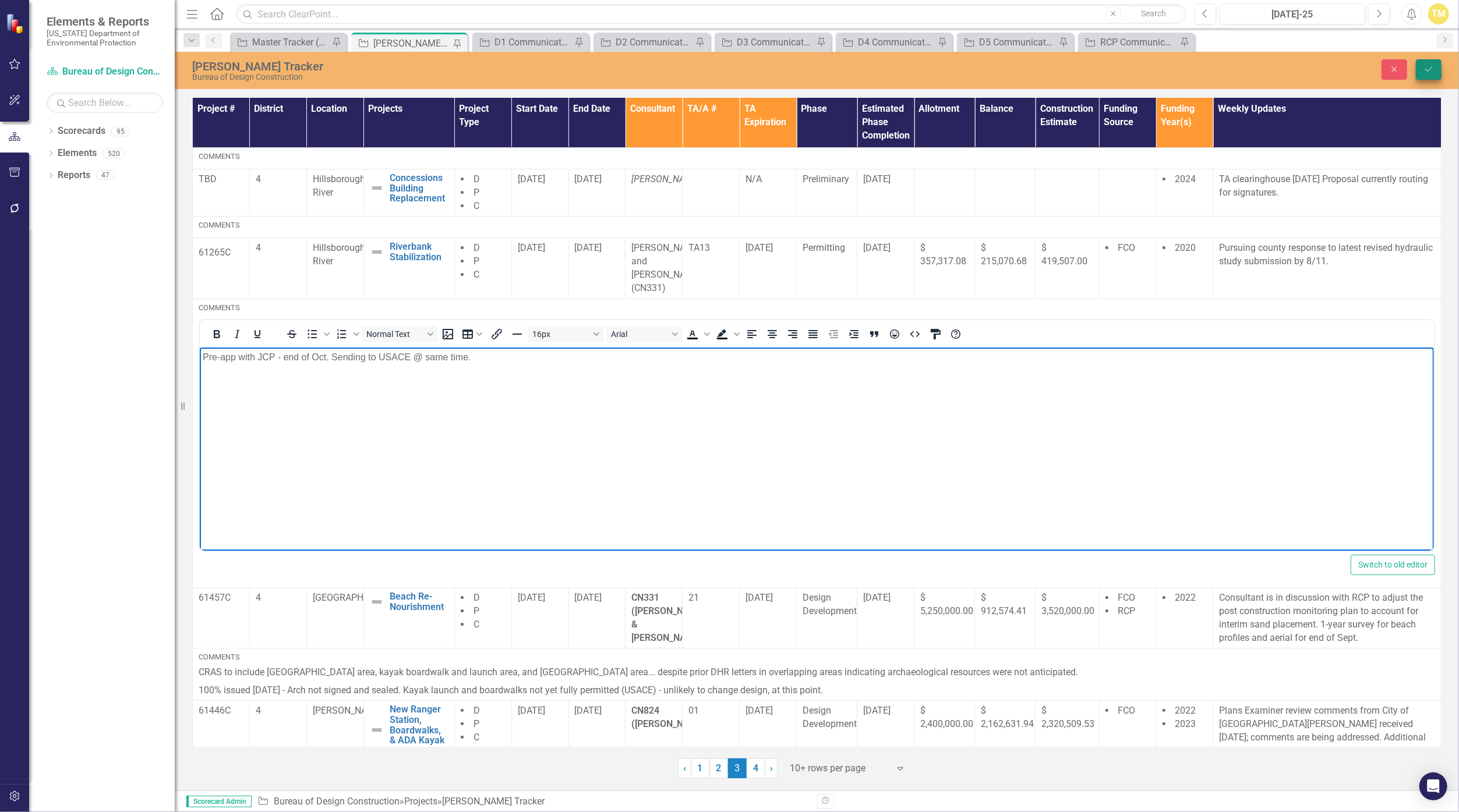
click at [1425, 65] on icon "Save" at bounding box center [1429, 69] width 11 height 8
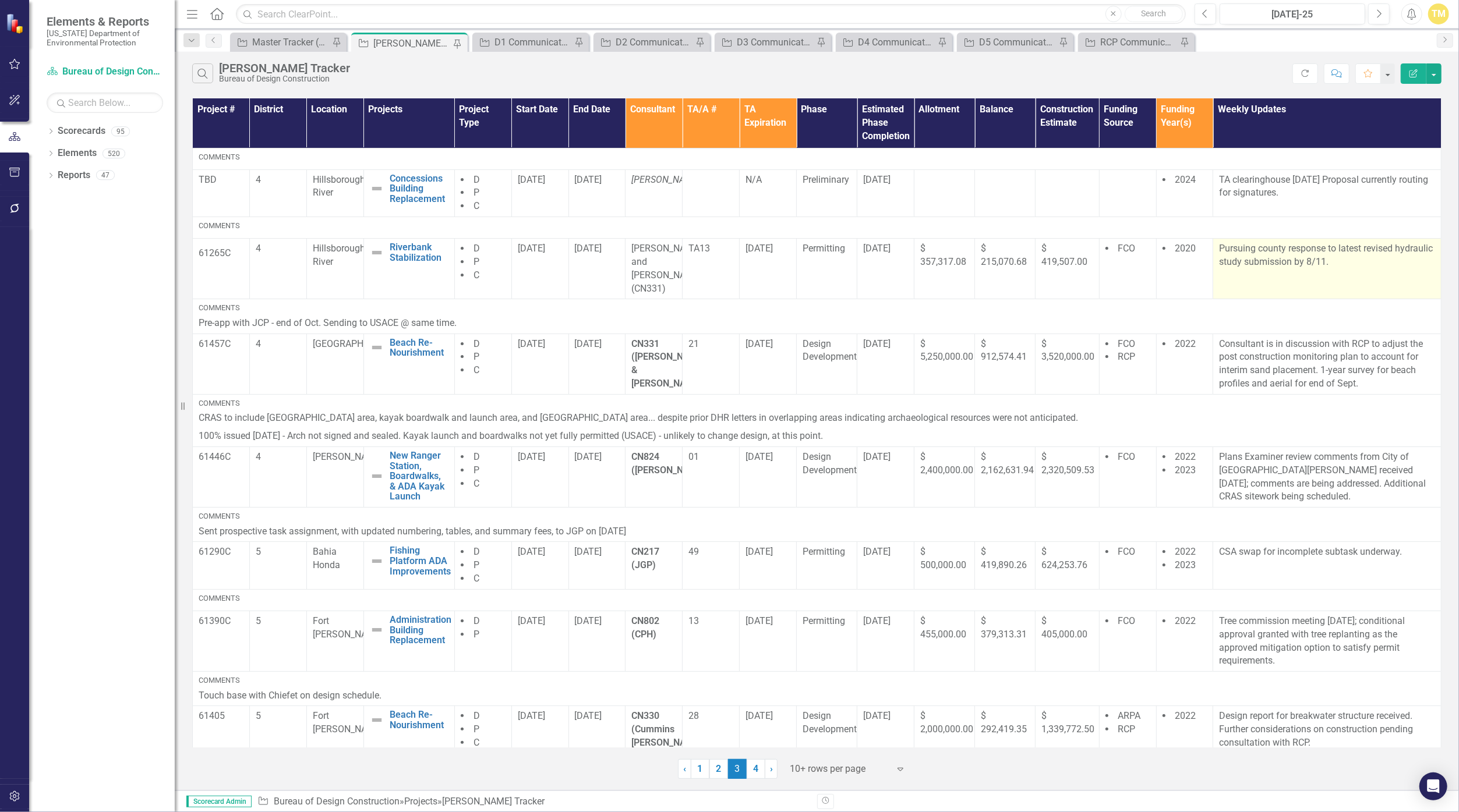
click at [1350, 268] on td "Pursuing county response to latest revised hydraulic study submission by 8/11." at bounding box center [1327, 269] width 229 height 61
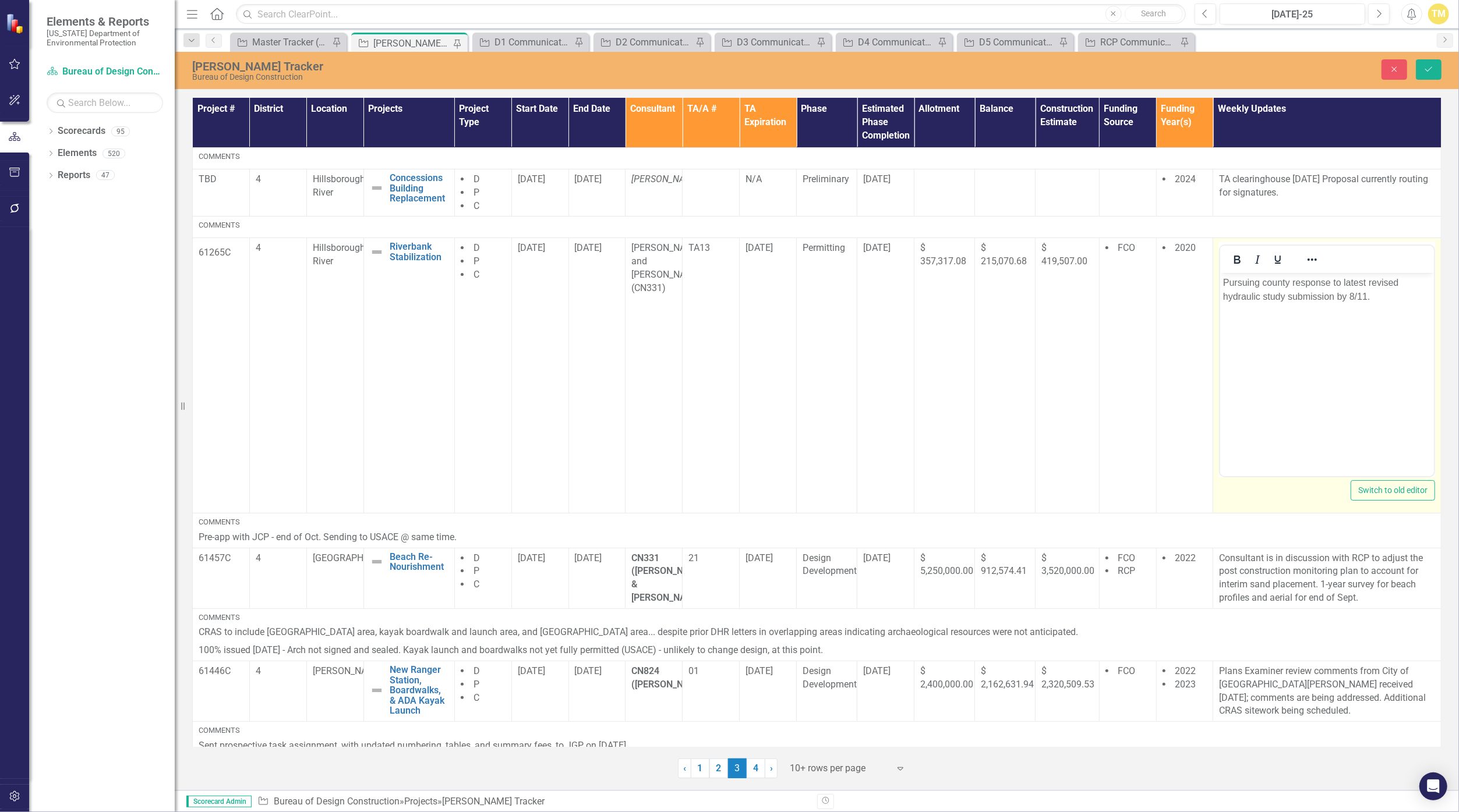
drag, startPoint x: 2571, startPoint y: 540, endPoint x: 1370, endPoint y: 297, distance: 1225.3
click at [1370, 297] on p "Pursuing county response to latest revised hydraulic study submission by 8/11." at bounding box center [1327, 289] width 208 height 28
click at [1367, 297] on p "Pursuing county response to latest revised hydraulic study submission by 8/11." at bounding box center [1327, 289] width 208 height 28
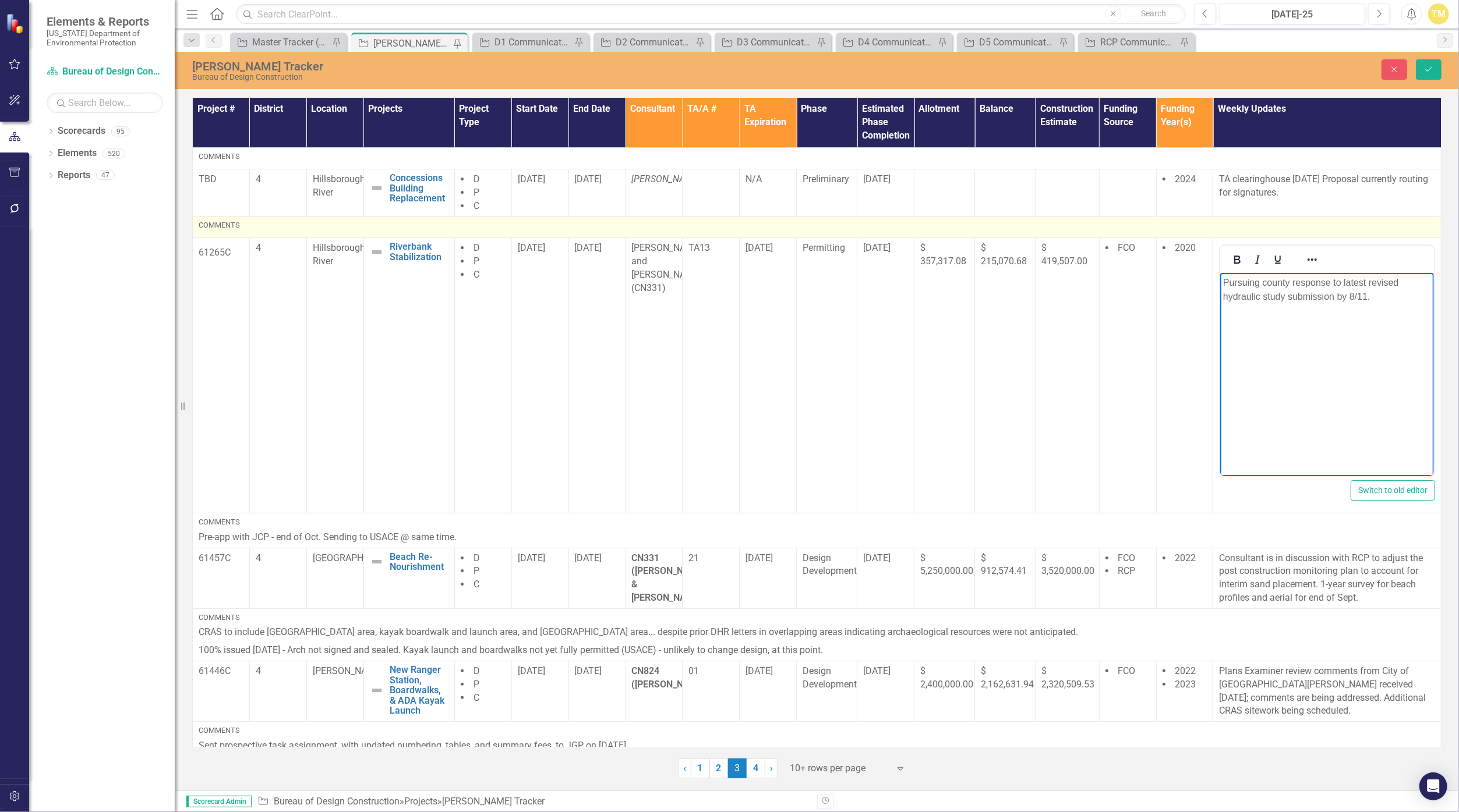
click at [1030, 226] on div "Comments" at bounding box center [816, 225] width 1237 height 11
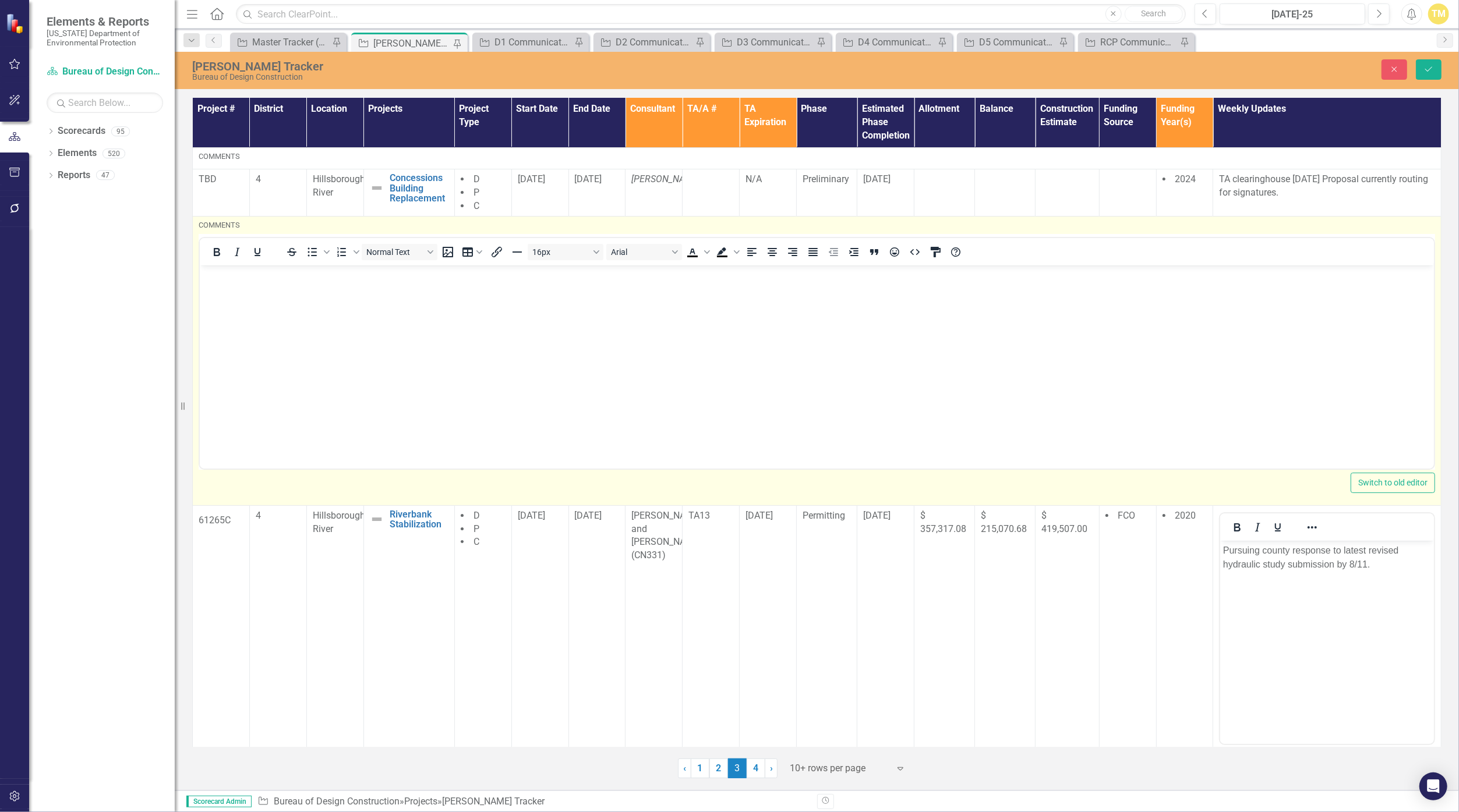
click at [975, 305] on body "Rich Text Area. Press ALT-0 for help." at bounding box center [816, 352] width 1234 height 175
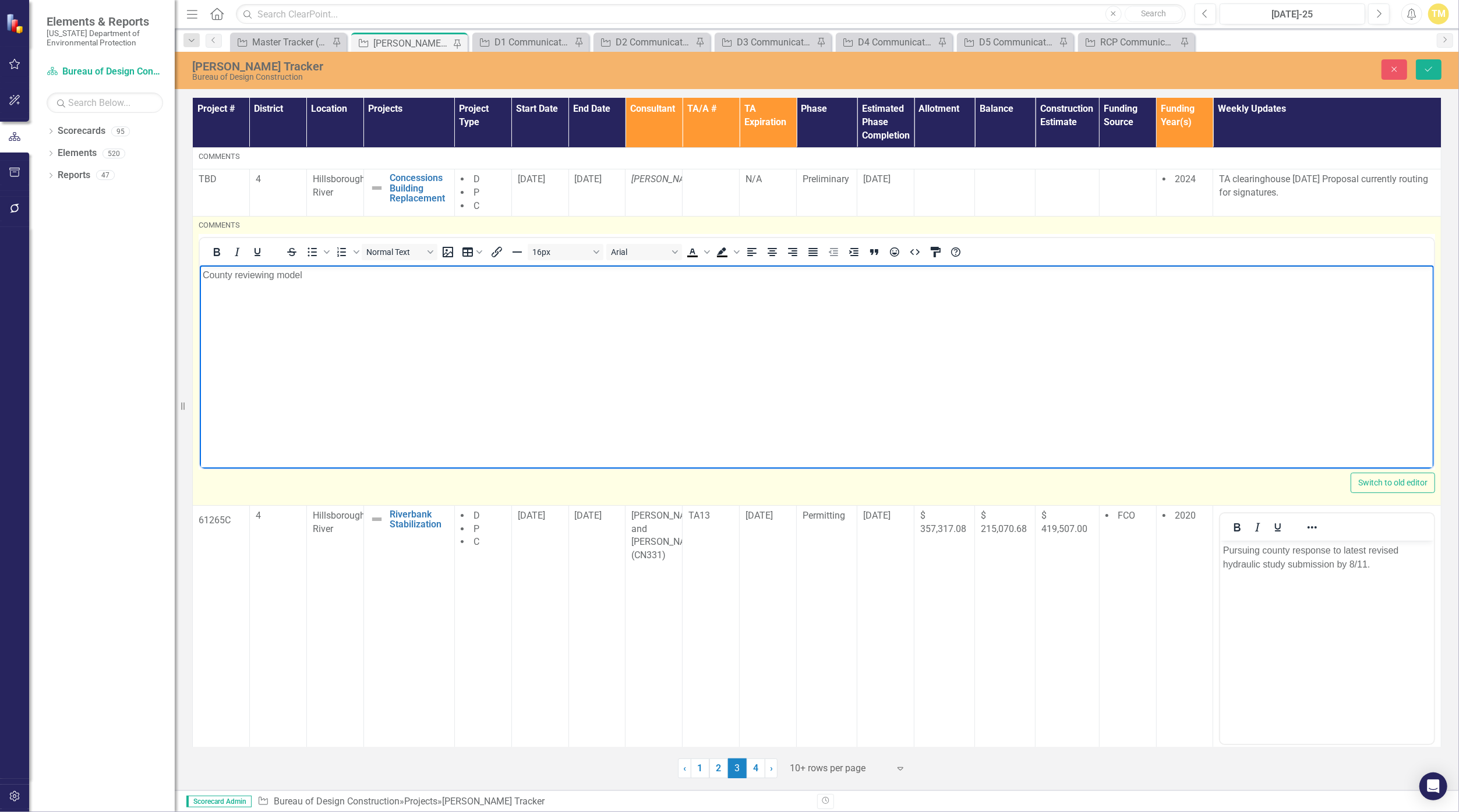
click at [334, 275] on p "County reviewing model" at bounding box center [816, 275] width 1229 height 14
click at [921, 479] on div "Switch to old editor" at bounding box center [816, 482] width 1237 height 21
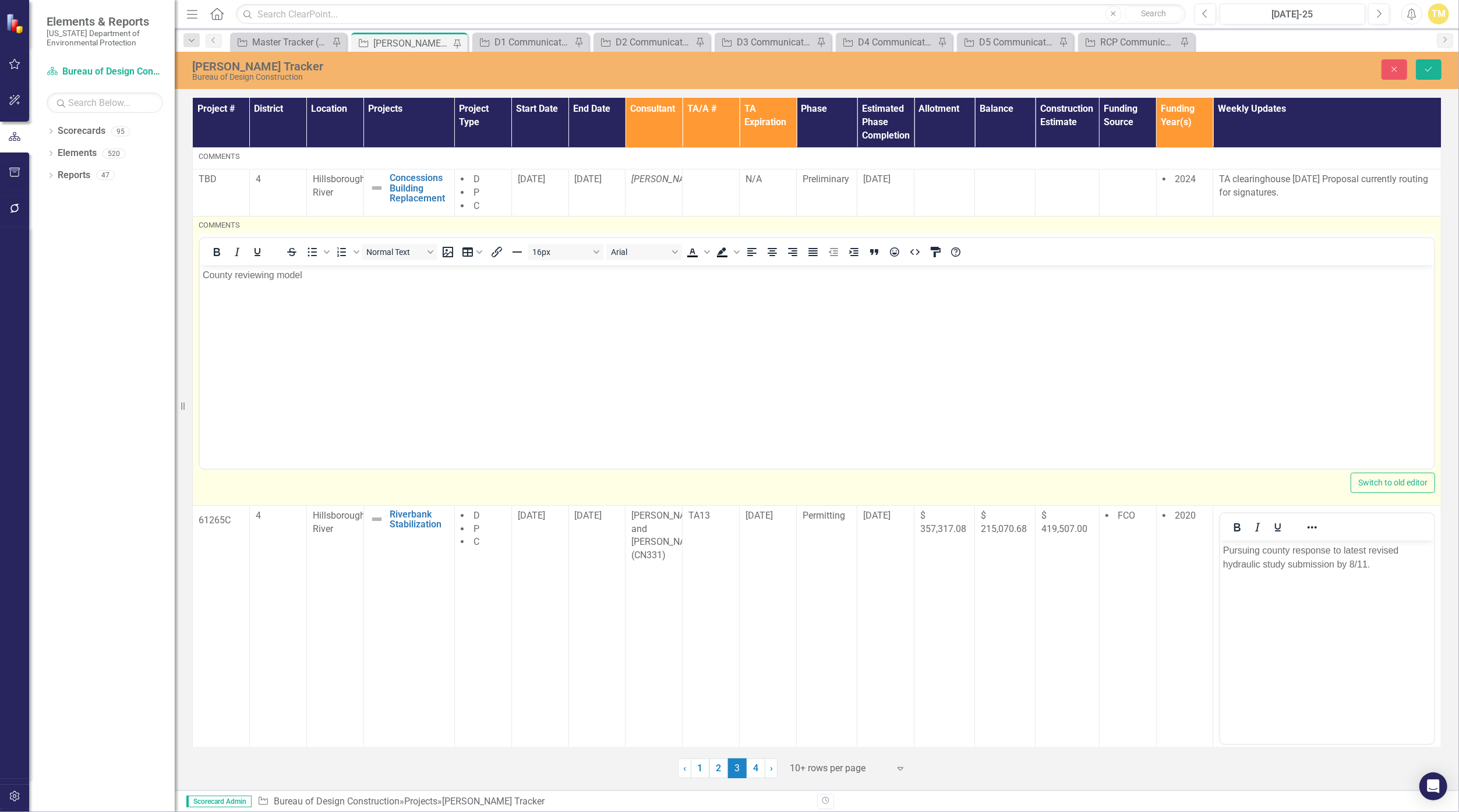
click at [624, 346] on body "County reviewing model" at bounding box center [816, 352] width 1234 height 175
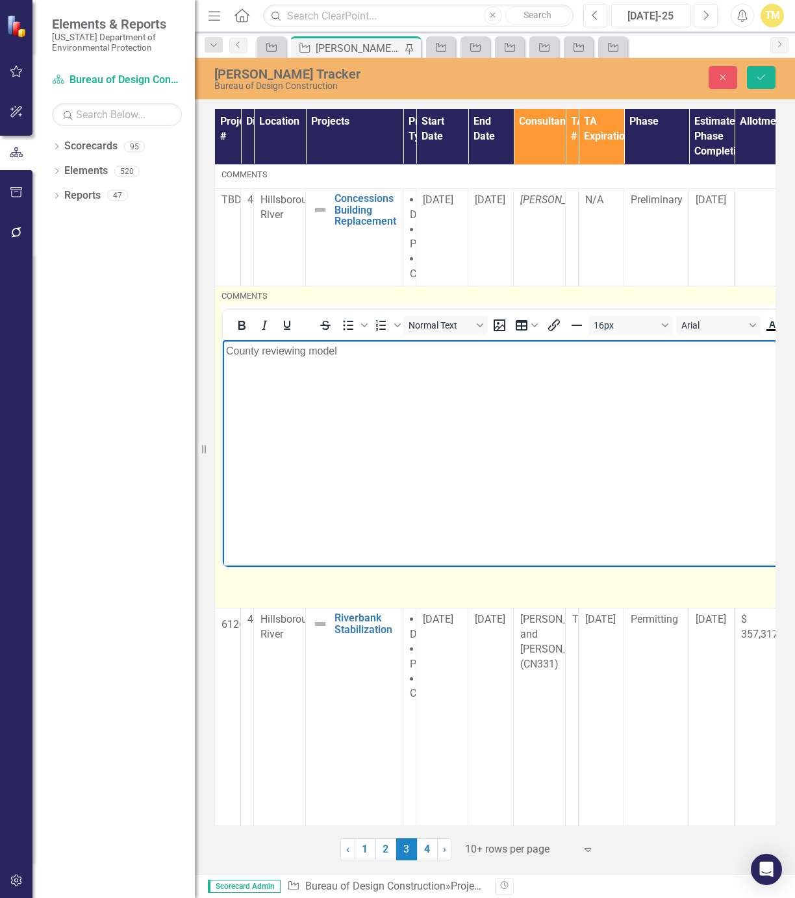
click at [473, 360] on body "County reviewing model" at bounding box center [690, 437] width 935 height 195
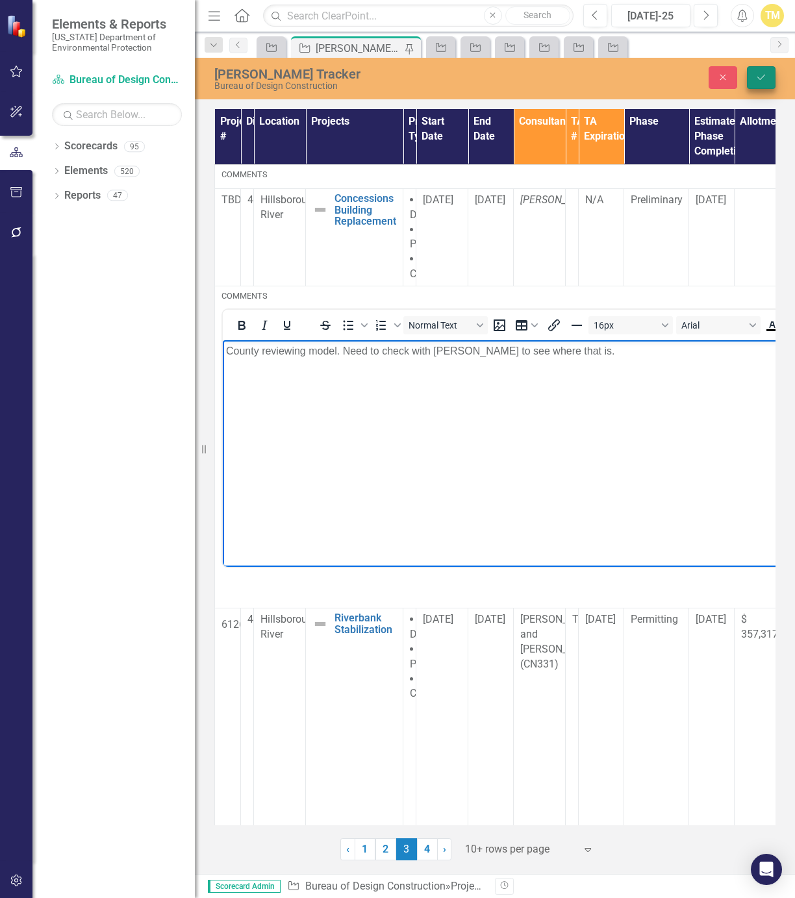
click at [768, 82] on button "Save" at bounding box center [761, 77] width 29 height 23
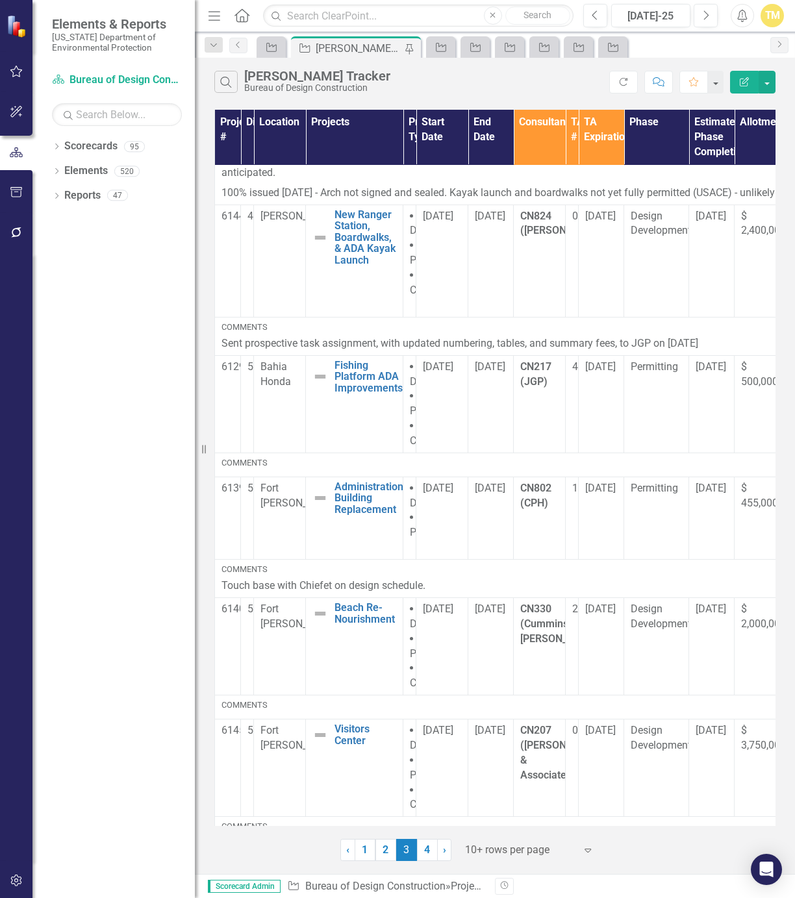
scroll to position [666, 0]
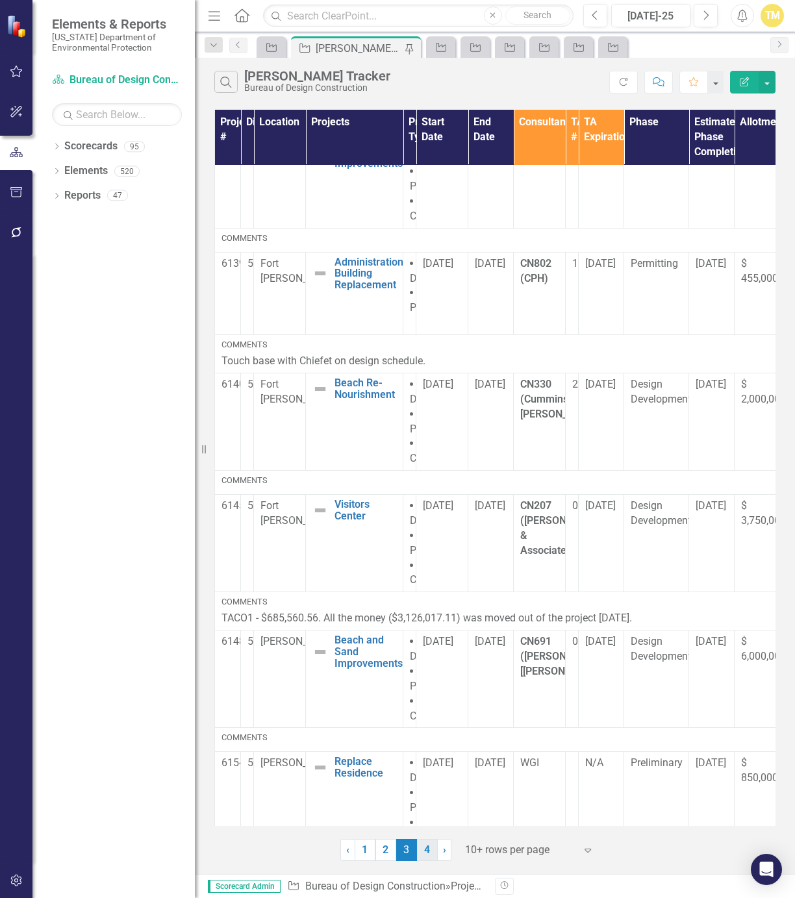
click at [431, 848] on link "4" at bounding box center [427, 850] width 21 height 22
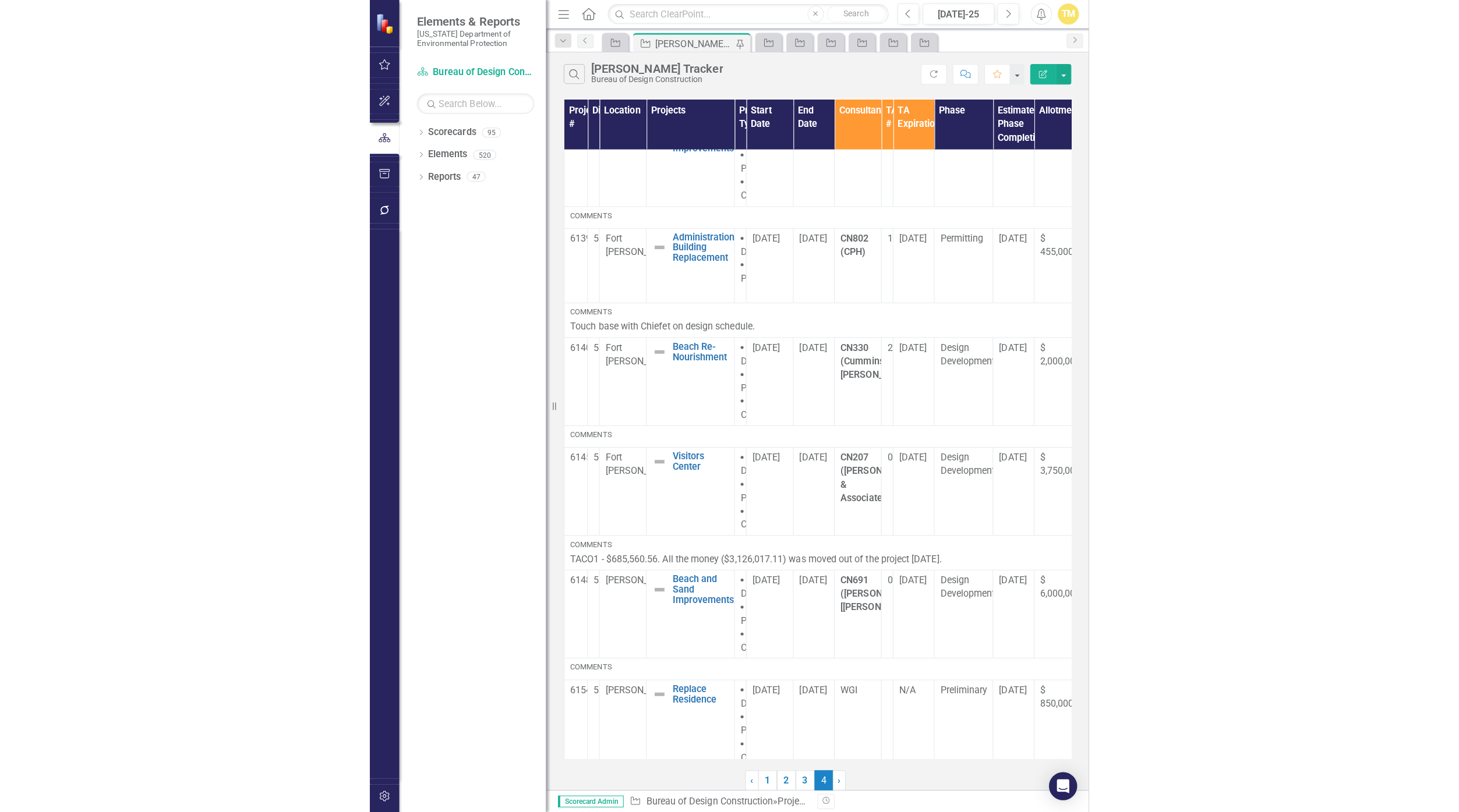
scroll to position [0, 0]
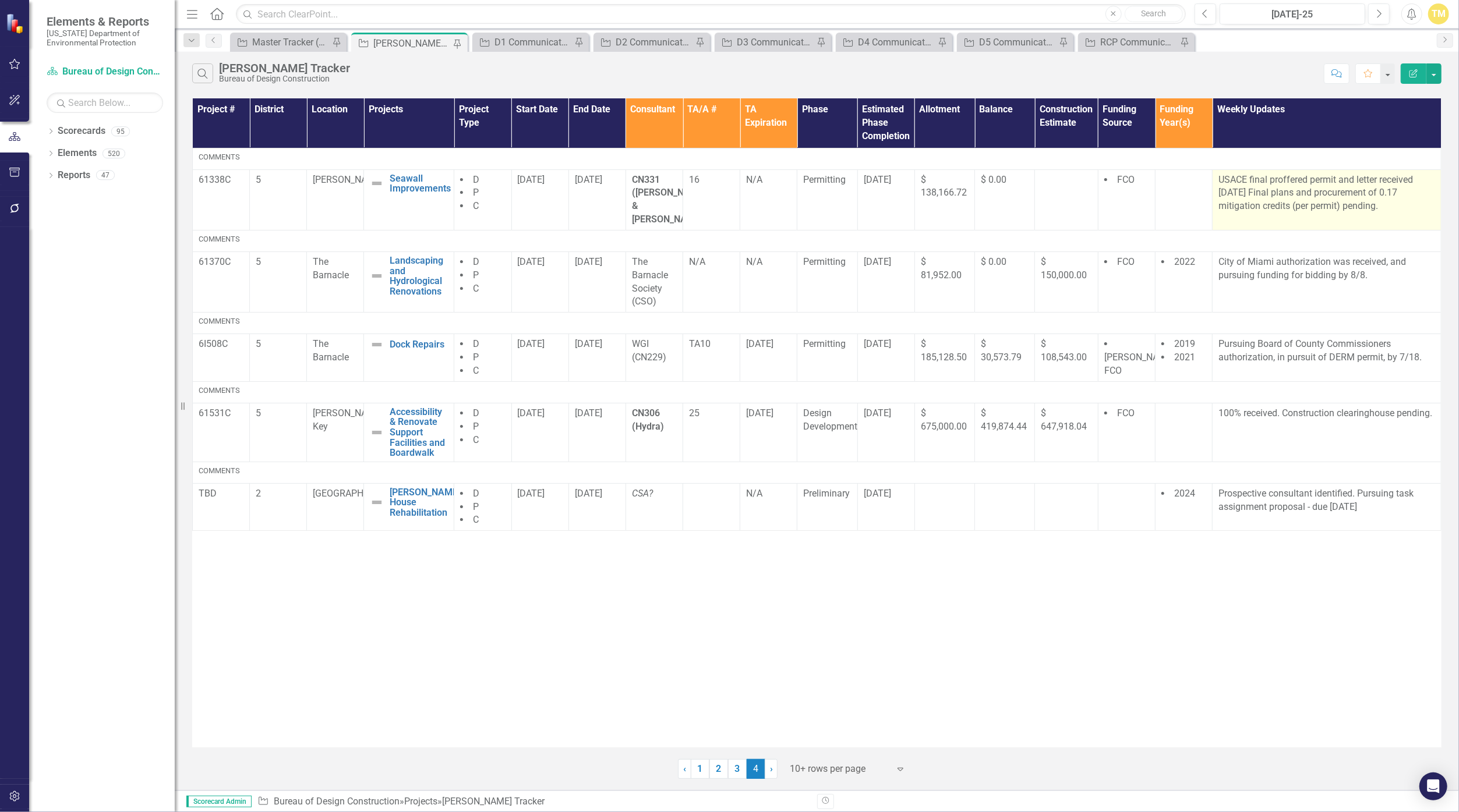
click at [1386, 201] on p "USACE final proffered permit and letter received [DATE] Final plans and procure…" at bounding box center [1327, 194] width 217 height 40
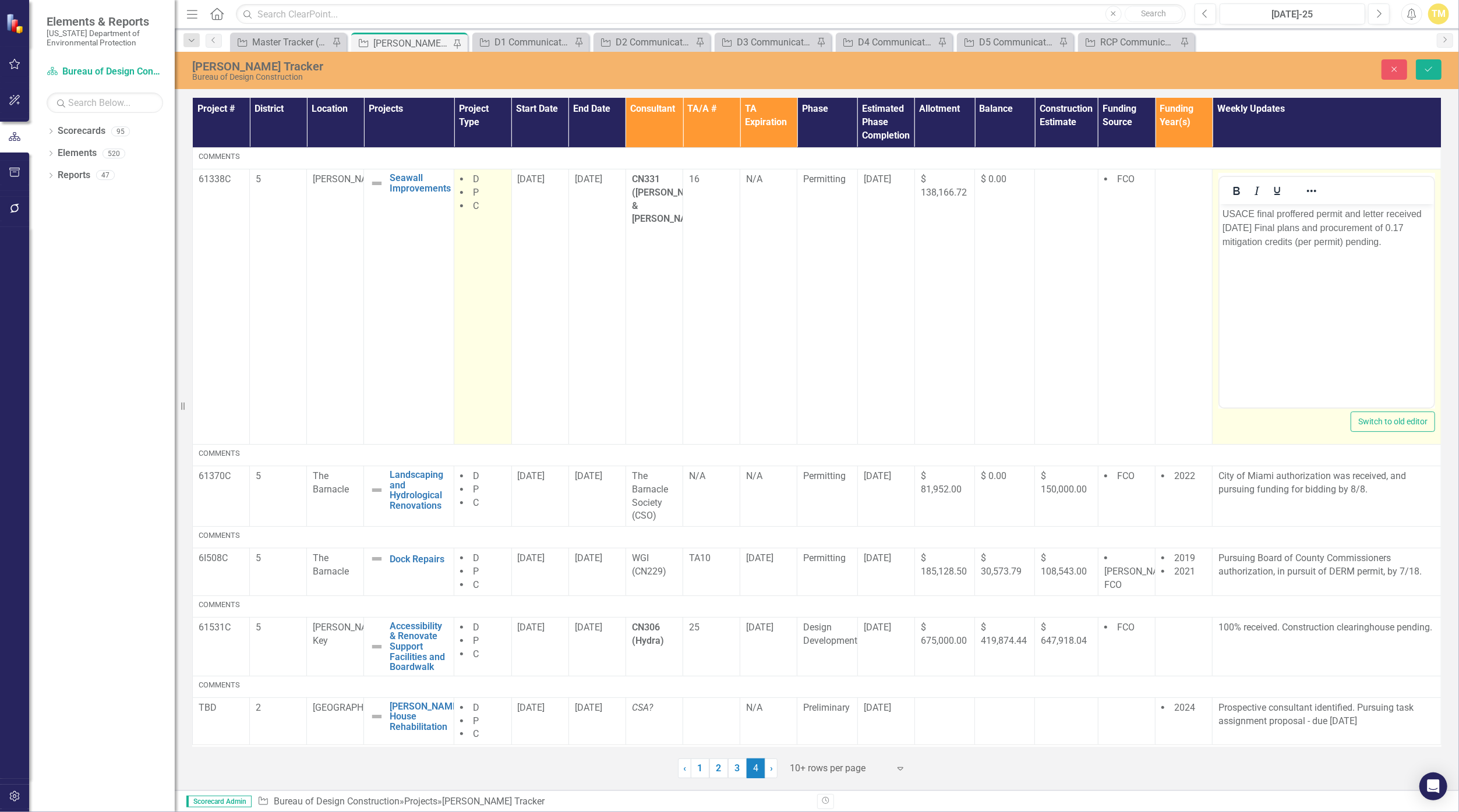
click at [498, 383] on td "D P C" at bounding box center [483, 306] width 57 height 275
